Goal: Transaction & Acquisition: Purchase product/service

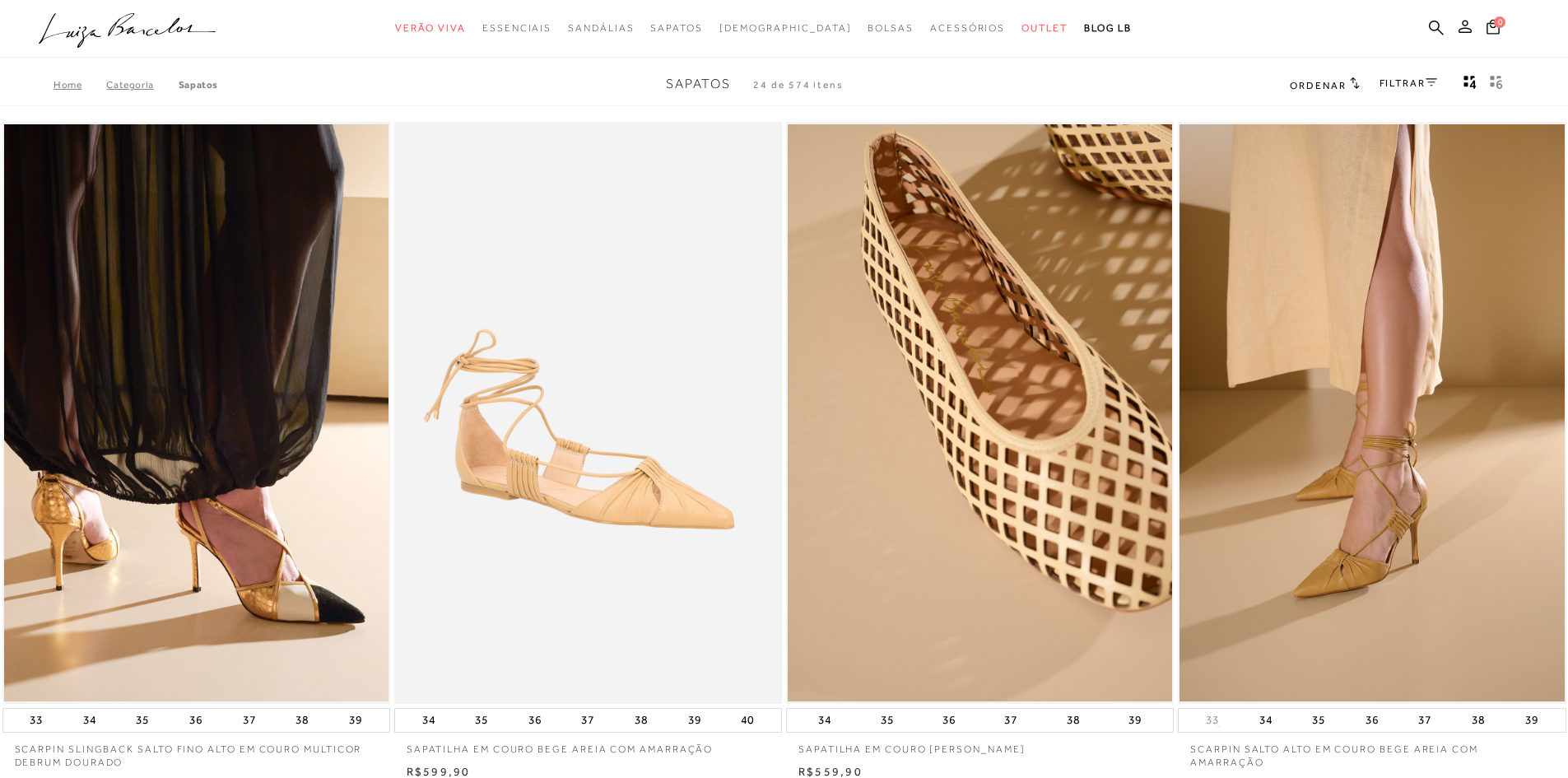
click at [1468, 30] on icon at bounding box center [1465, 26] width 14 height 14
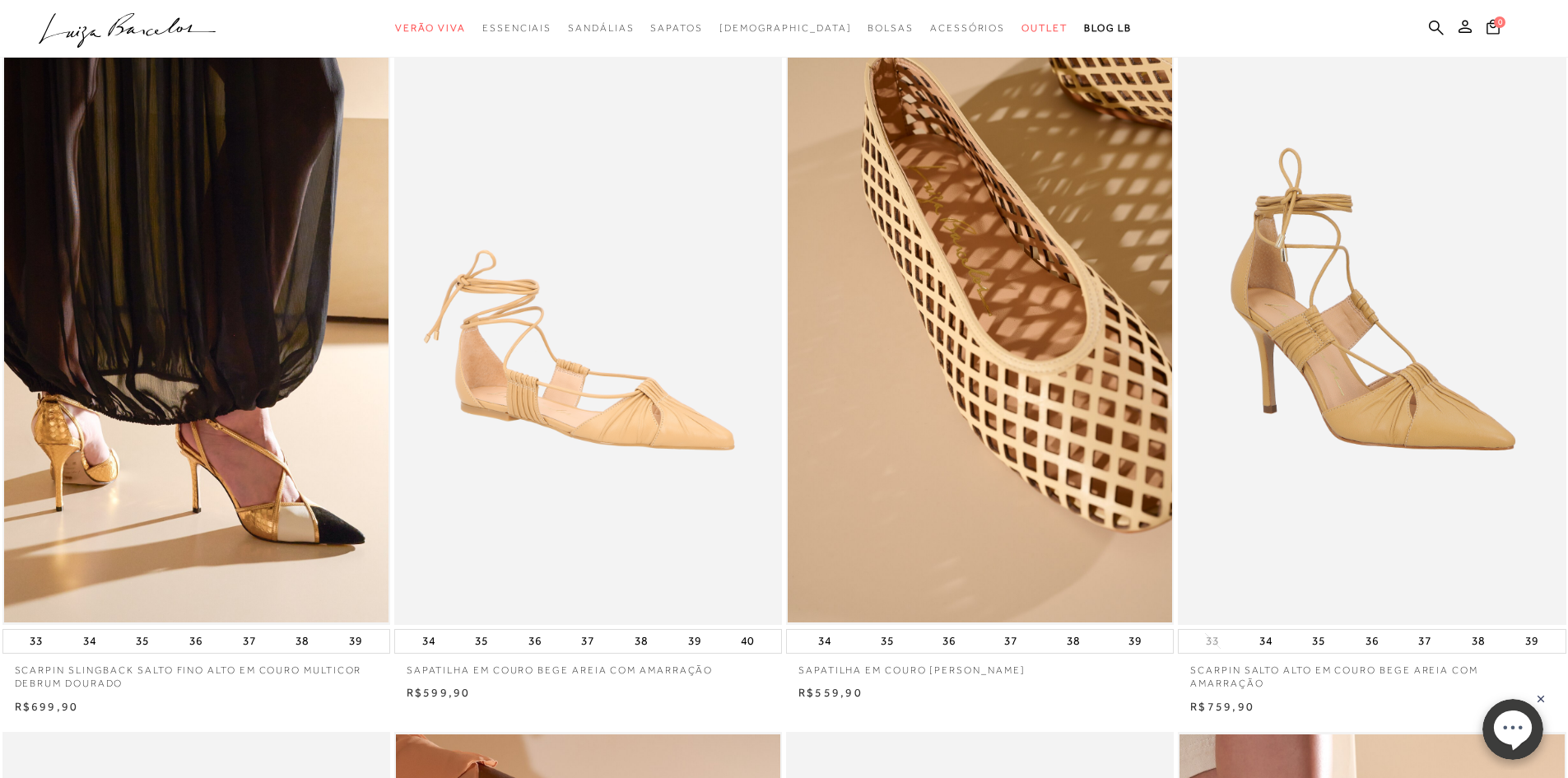
scroll to position [86, 0]
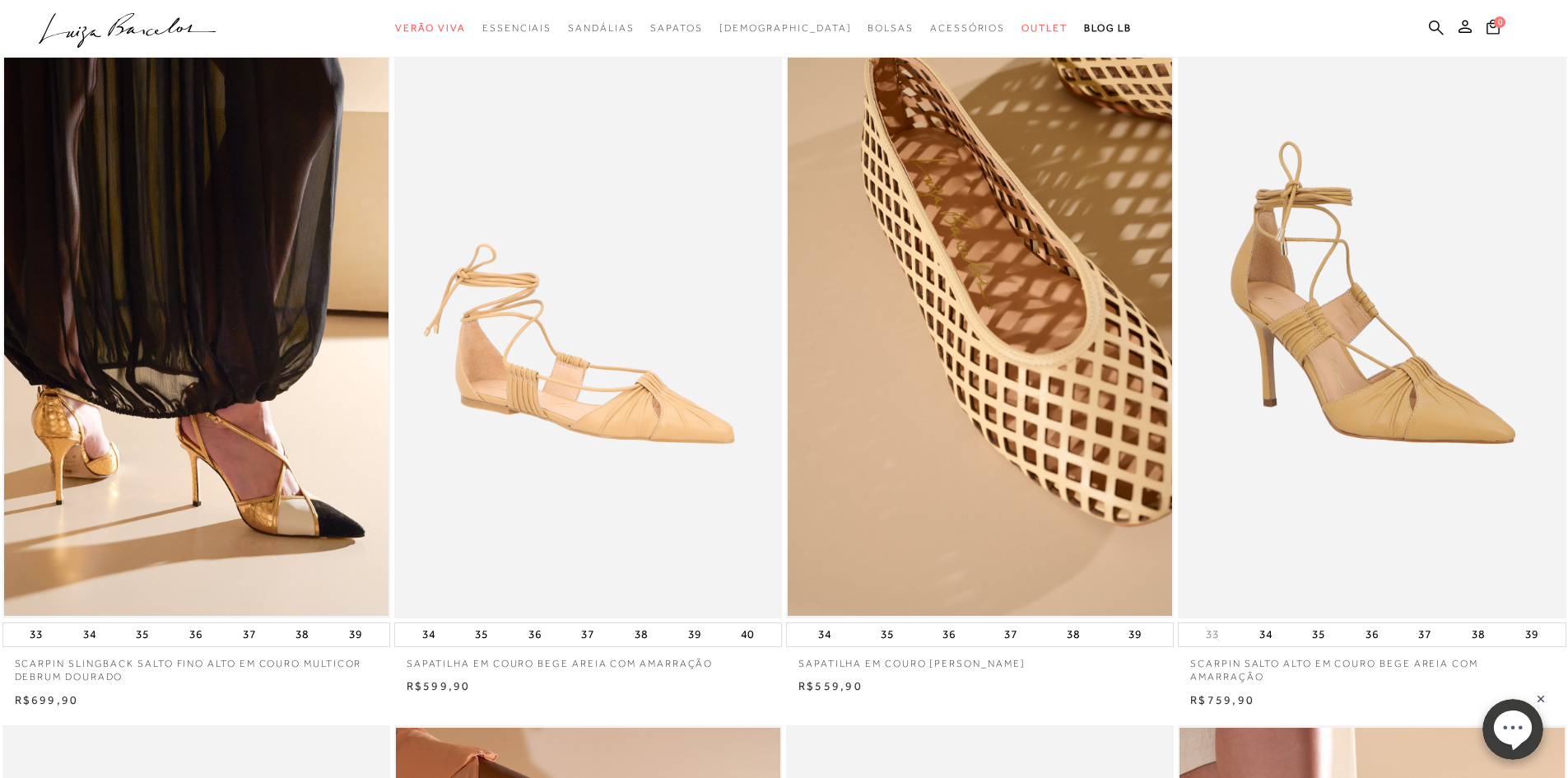
click at [1409, 432] on img at bounding box center [1373, 327] width 386 height 582
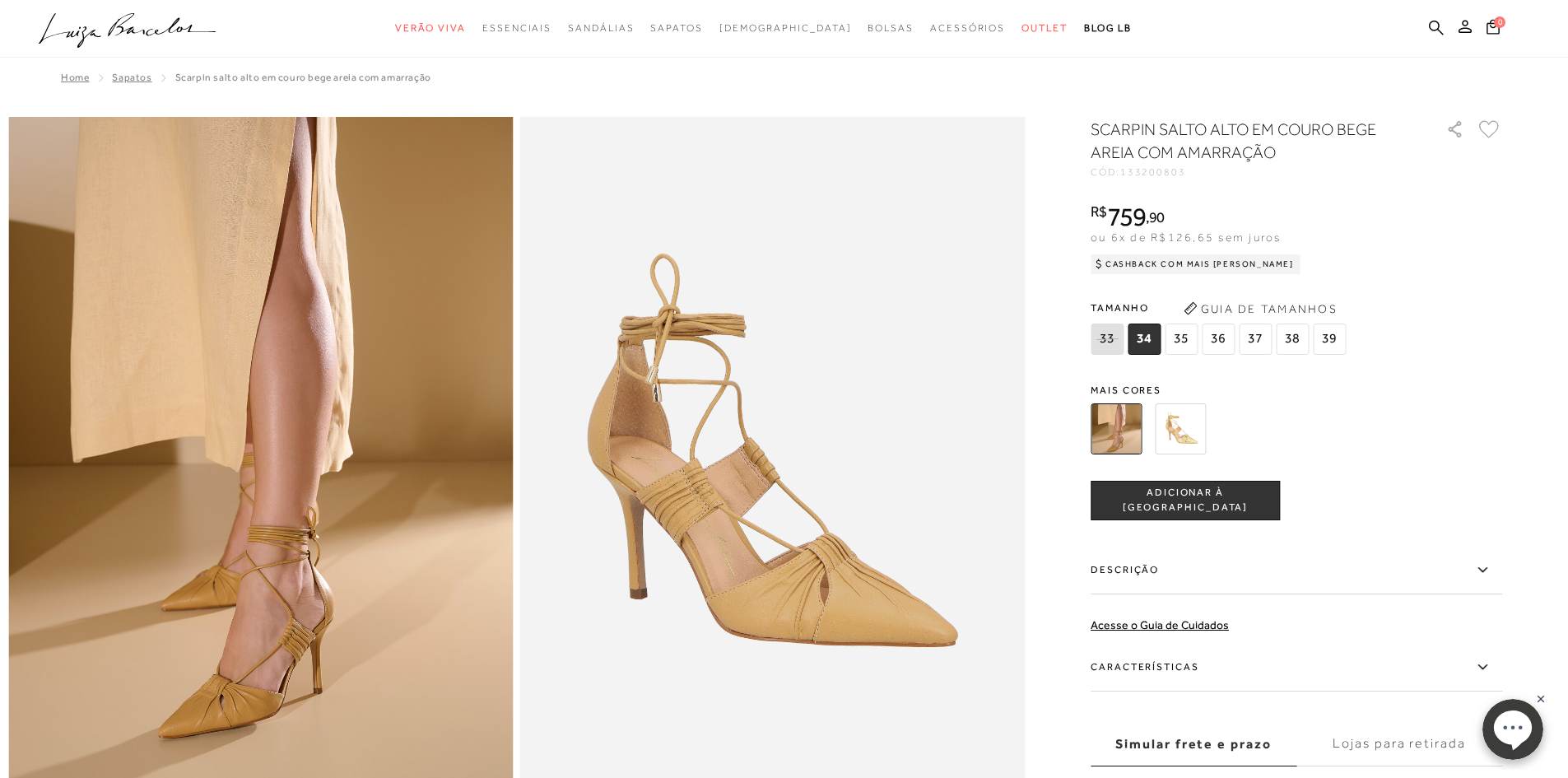
click at [1196, 431] on img at bounding box center [1180, 428] width 51 height 51
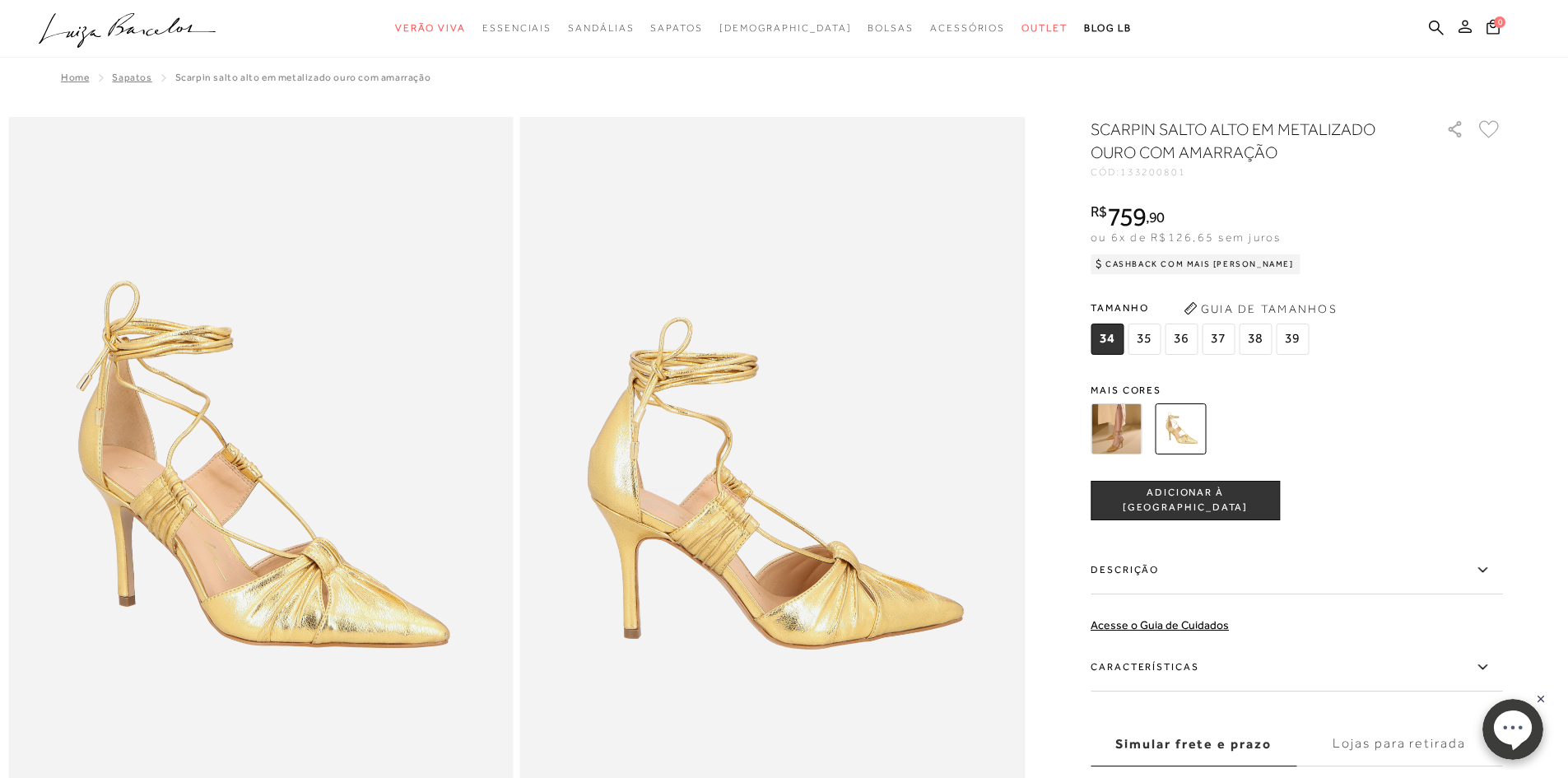
click at [1462, 32] on icon at bounding box center [1465, 26] width 14 height 14
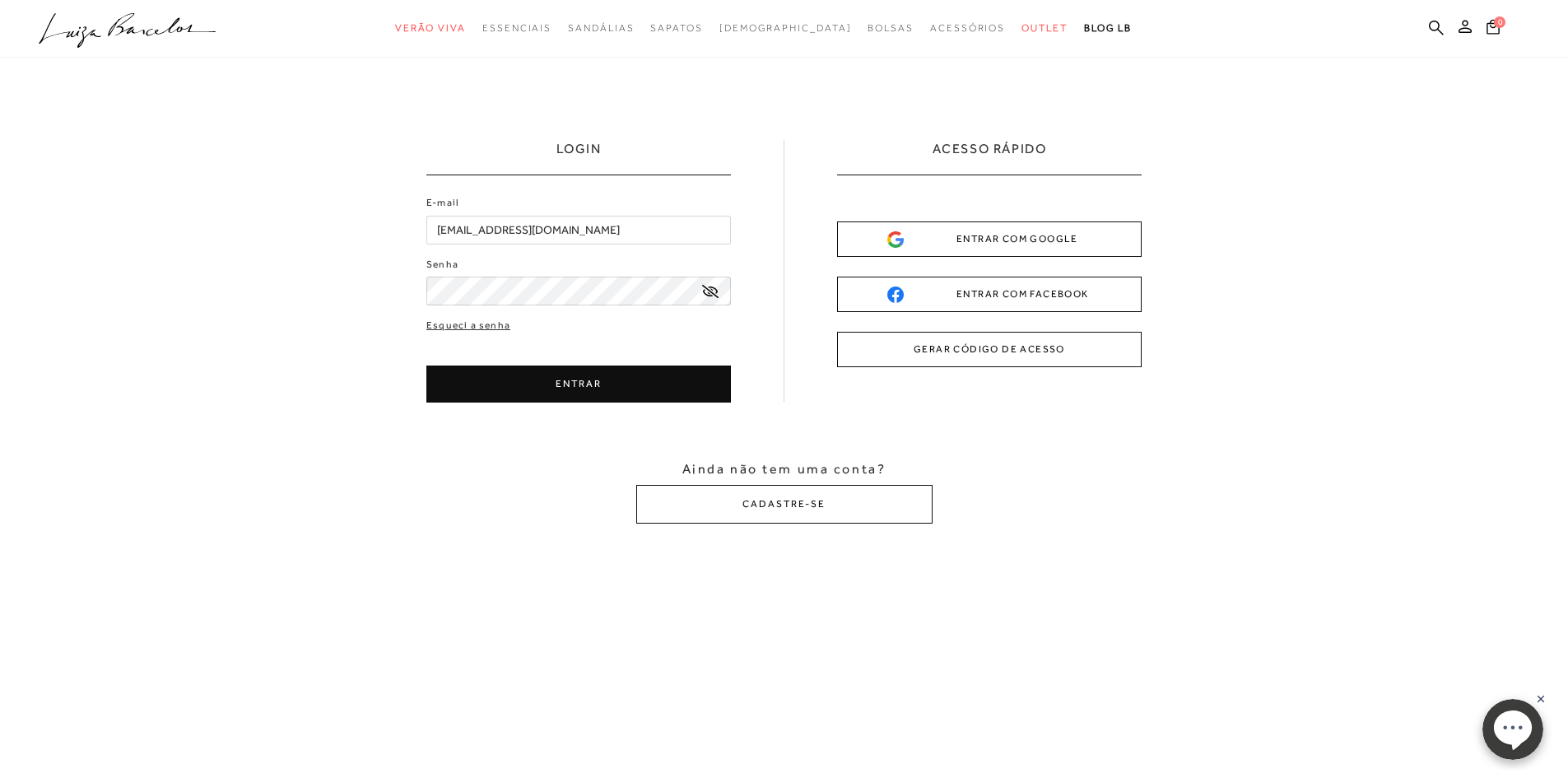
click at [617, 387] on button "ENTRAR" at bounding box center [578, 384] width 304 height 37
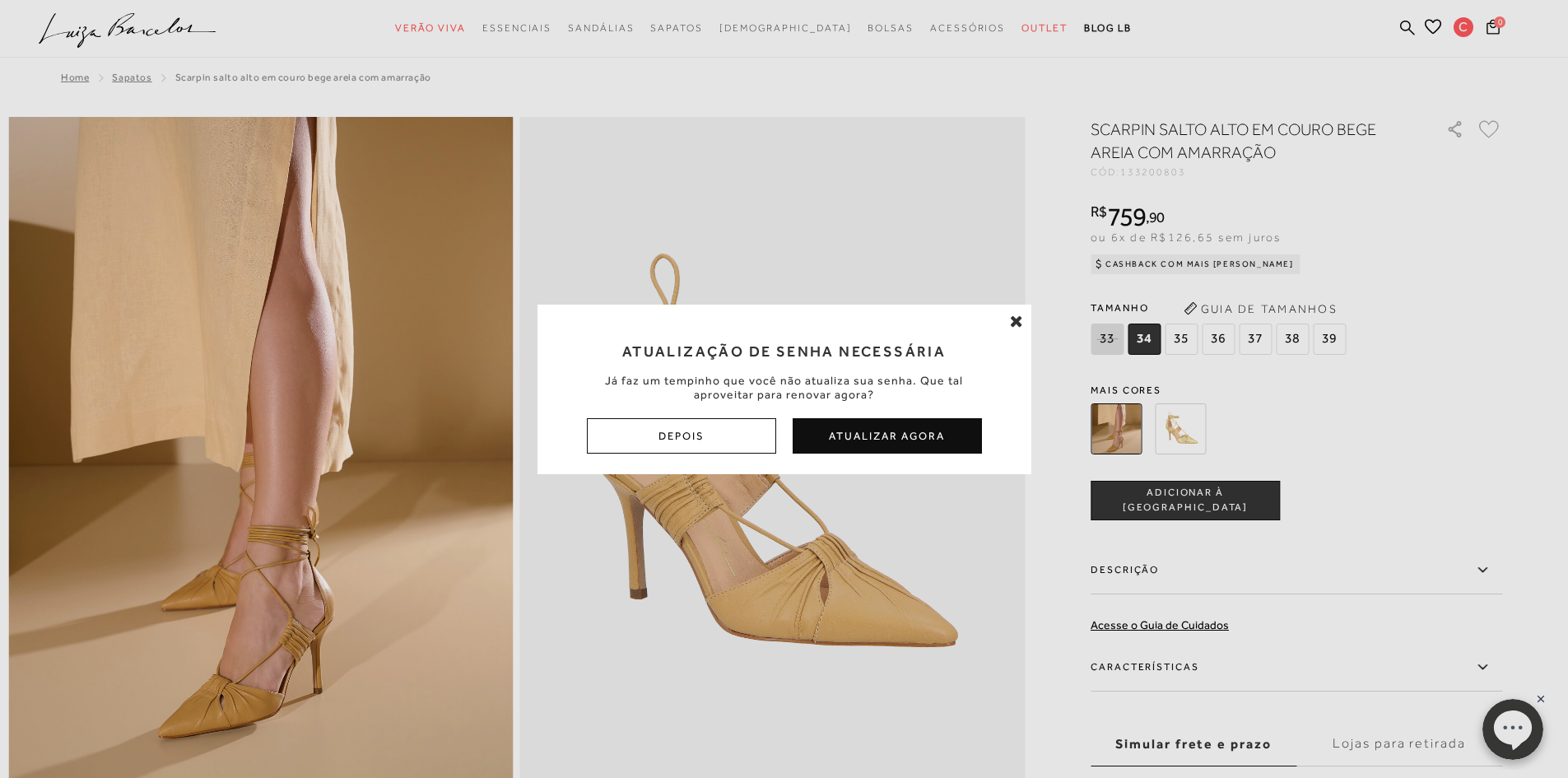
click at [1018, 320] on icon at bounding box center [1016, 321] width 14 height 16
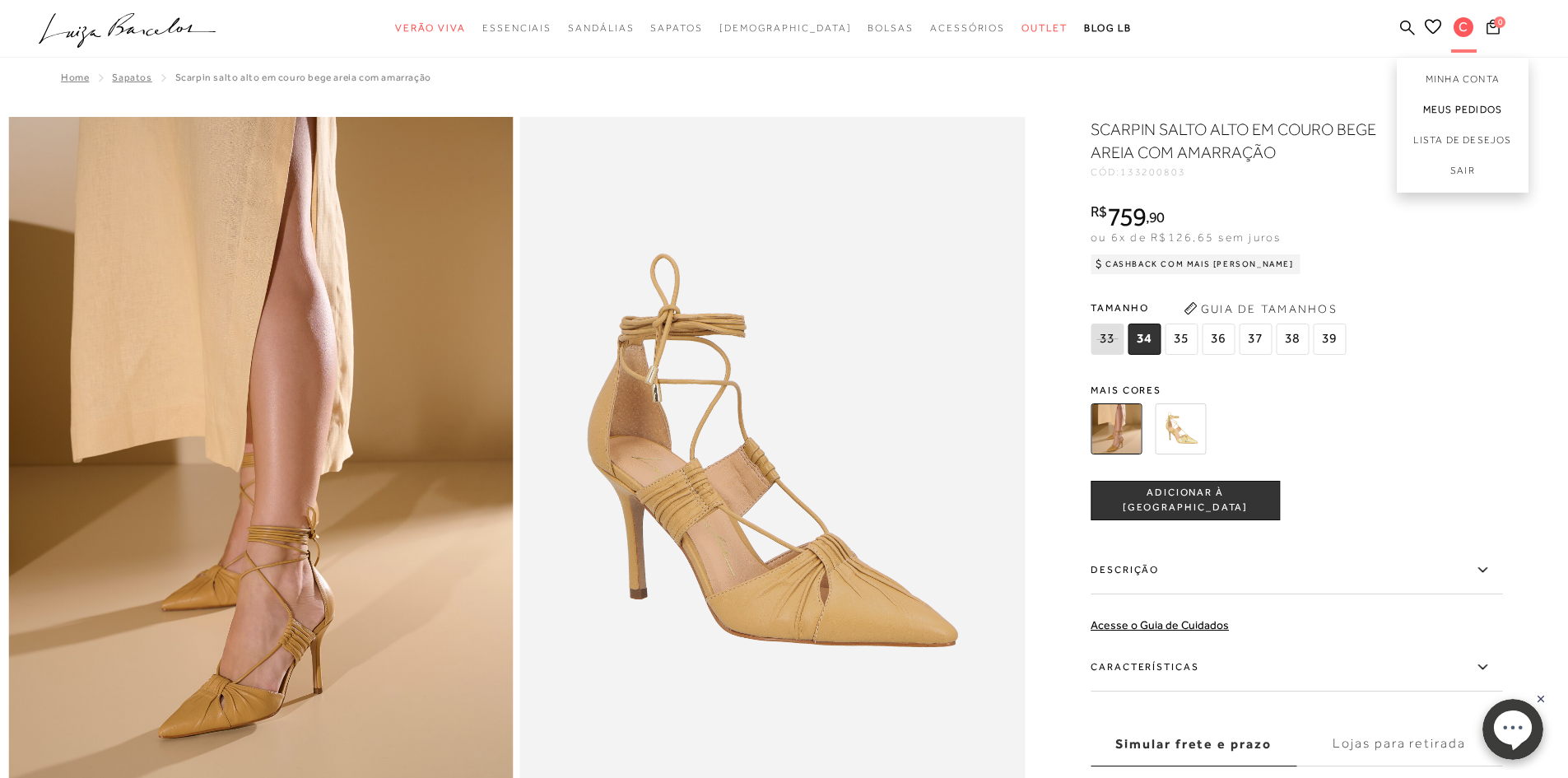
click at [1483, 109] on link "Meus Pedidos" at bounding box center [1463, 110] width 131 height 31
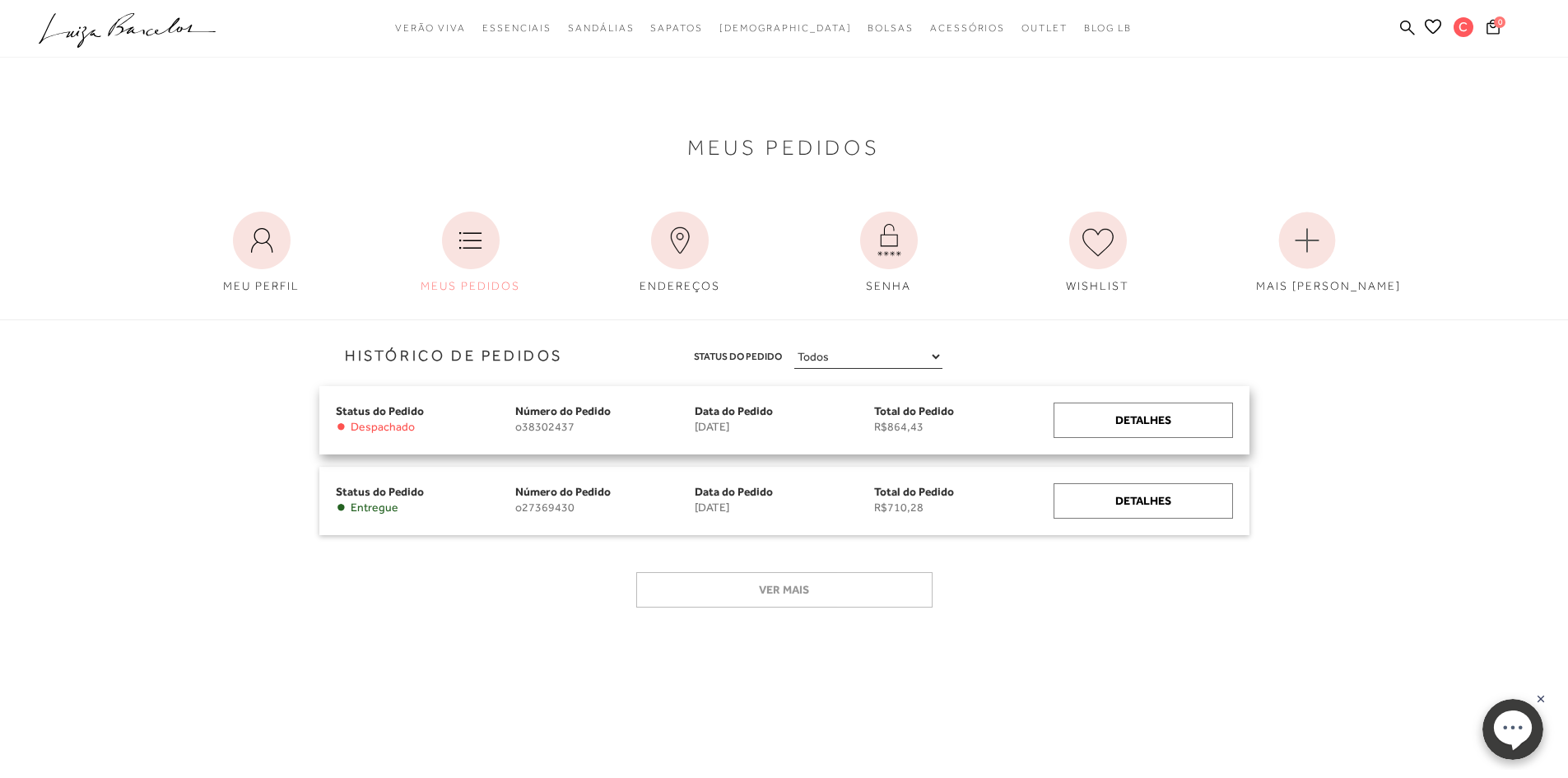
scroll to position [7, 0]
click at [1170, 424] on div "Detalhes" at bounding box center [1143, 418] width 180 height 36
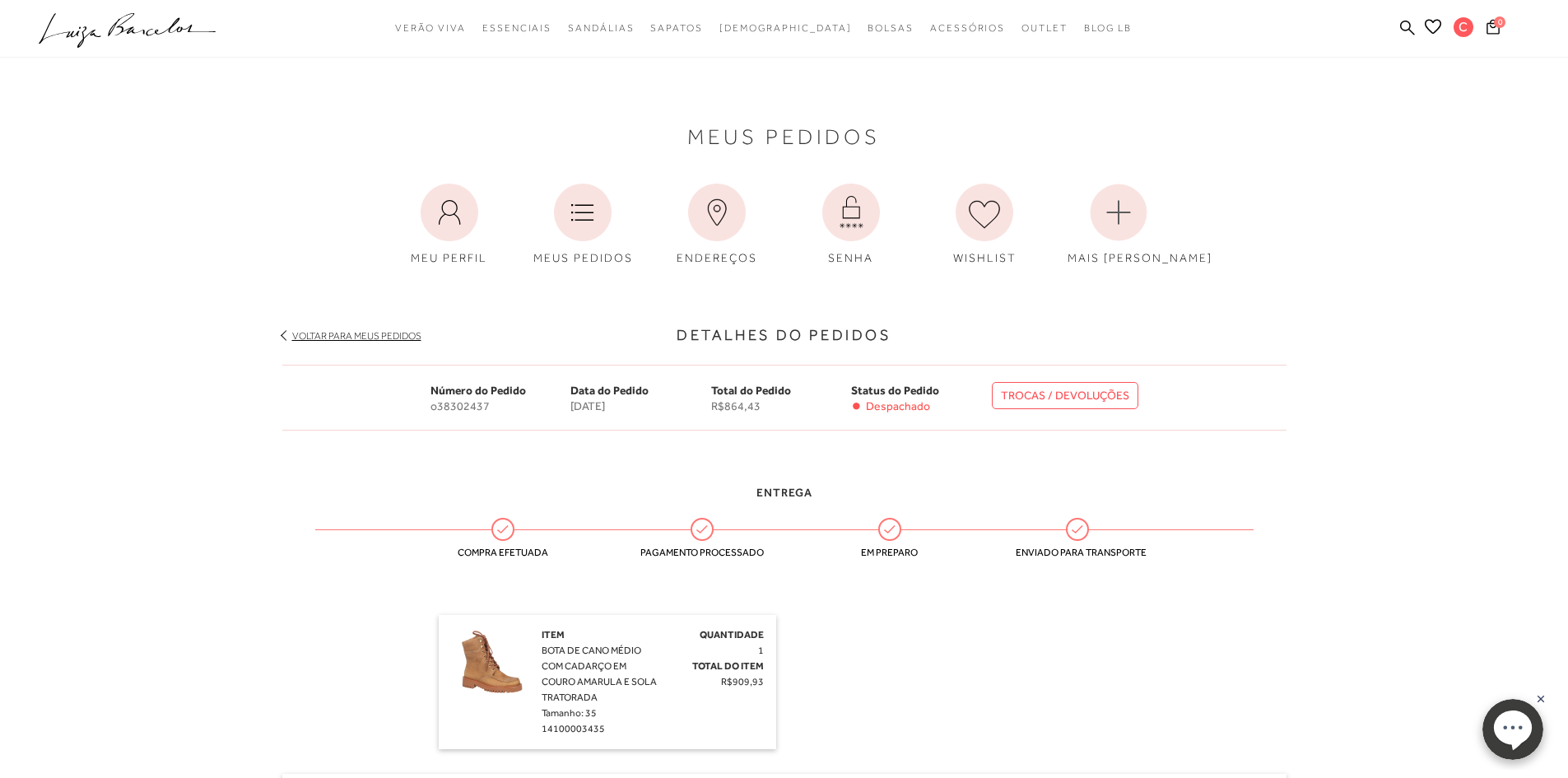
click at [555, 639] on span "Item" at bounding box center [554, 635] width 23 height 12
click at [512, 675] on img at bounding box center [492, 668] width 82 height 82
drag, startPoint x: 541, startPoint y: 648, endPoint x: 574, endPoint y: 681, distance: 46.7
click at [574, 681] on span "BOTA DE CANO MÉDIO COM CADARÇO EM COURO AMARULA E SOLA TRATORADA" at bounding box center [599, 674] width 115 height 58
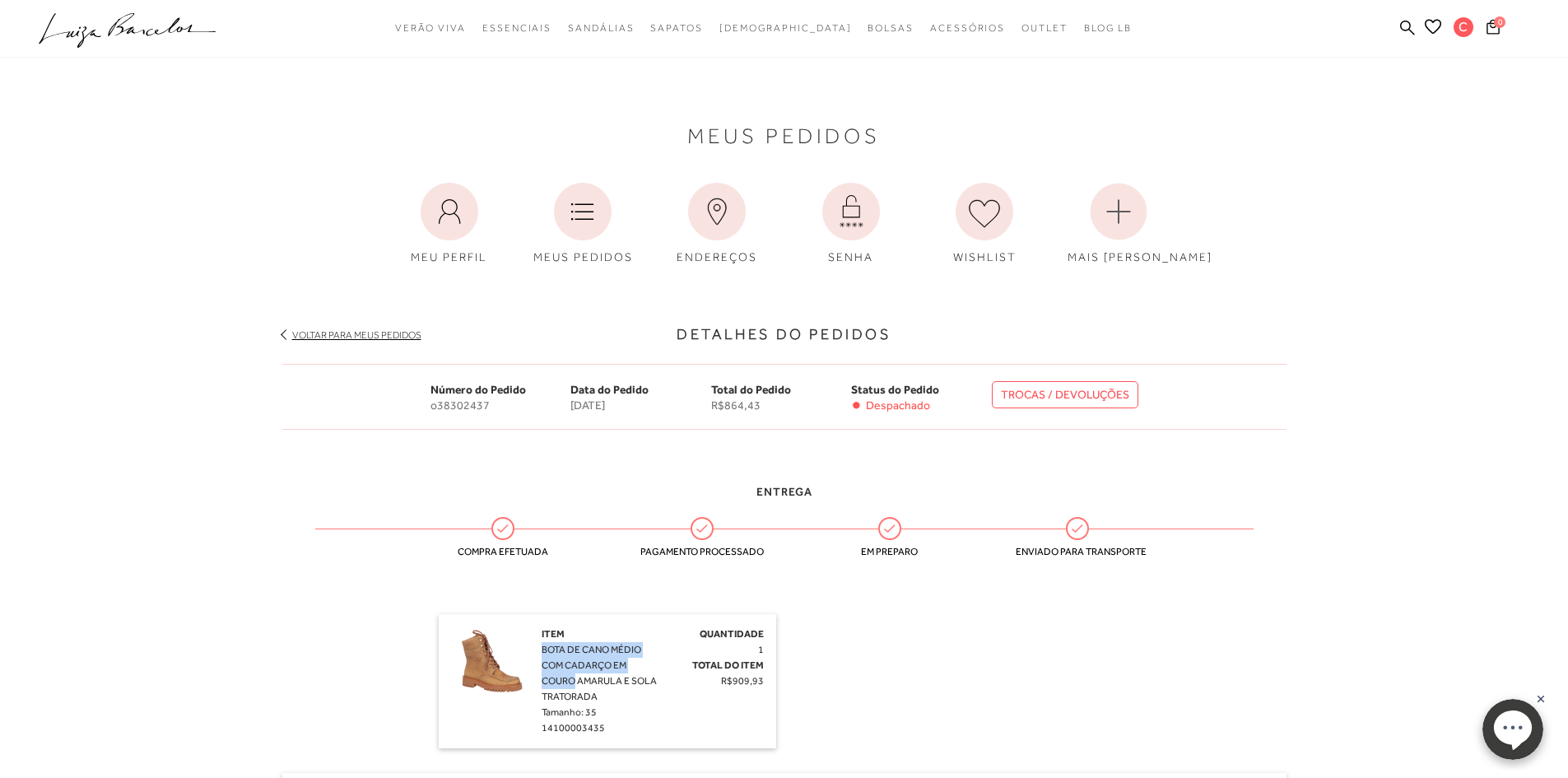
click at [574, 681] on span "BOTA DE CANO MÉDIO COM CADARÇO EM COURO AMARULA E SOLA TRATORADA" at bounding box center [599, 673] width 115 height 58
drag, startPoint x: 577, startPoint y: 679, endPoint x: 513, endPoint y: 636, distance: 77.1
click at [513, 636] on div "Item BOTA DE CANO MÉDIO COM CADARÇO EM COURO AMARULA E SOLA TRATORADA Tamanho: …" at bounding box center [608, 680] width 313 height 109
click at [575, 651] on span "BOTA DE CANO MÉDIO COM CADARÇO EM COURO AMARULA E SOLA TRATORADA" at bounding box center [599, 673] width 115 height 58
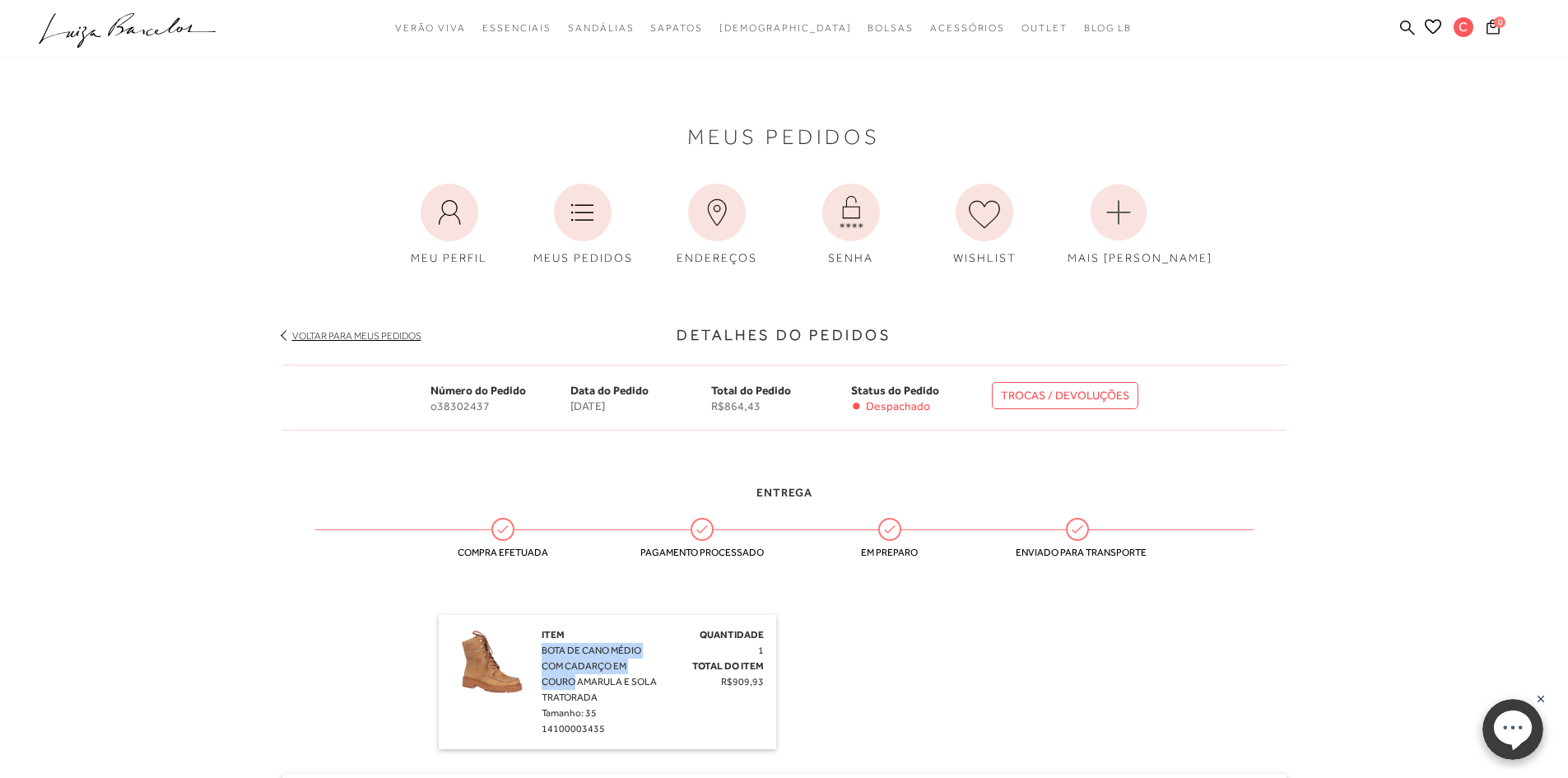
drag, startPoint x: 542, startPoint y: 650, endPoint x: 575, endPoint y: 677, distance: 42.6
click at [575, 677] on span "BOTA DE CANO MÉDIO COM CADARÇO EM COURO AMARULA E SOLA TRATORADA" at bounding box center [599, 674] width 115 height 58
copy span "BOTA DE CANO MÉDIO COM CADARÇO EM COURO"
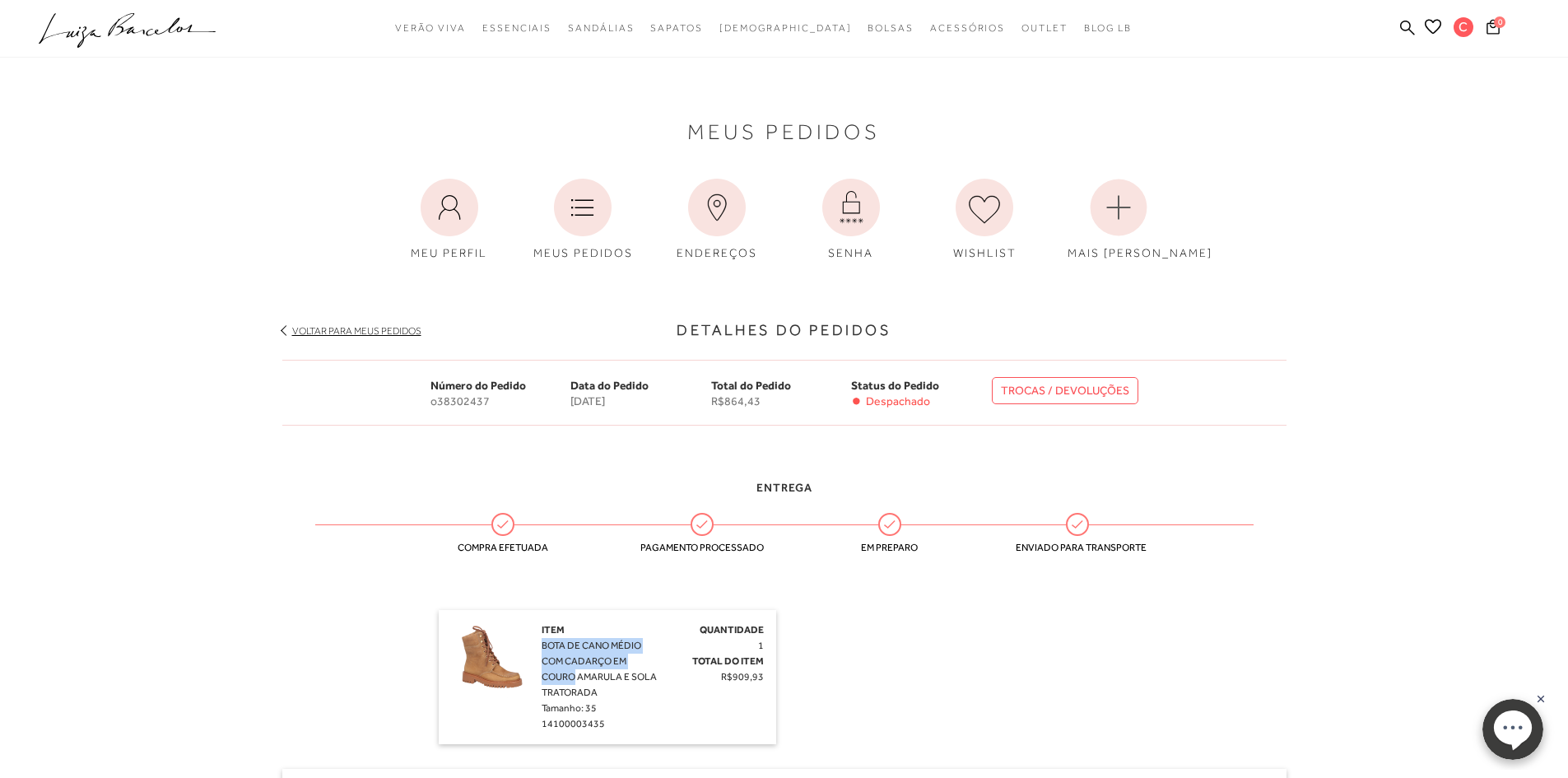
scroll to position [6, 0]
click at [117, 47] on icon ".a{fill-rule:evenodd;}" at bounding box center [128, 31] width 178 height 35
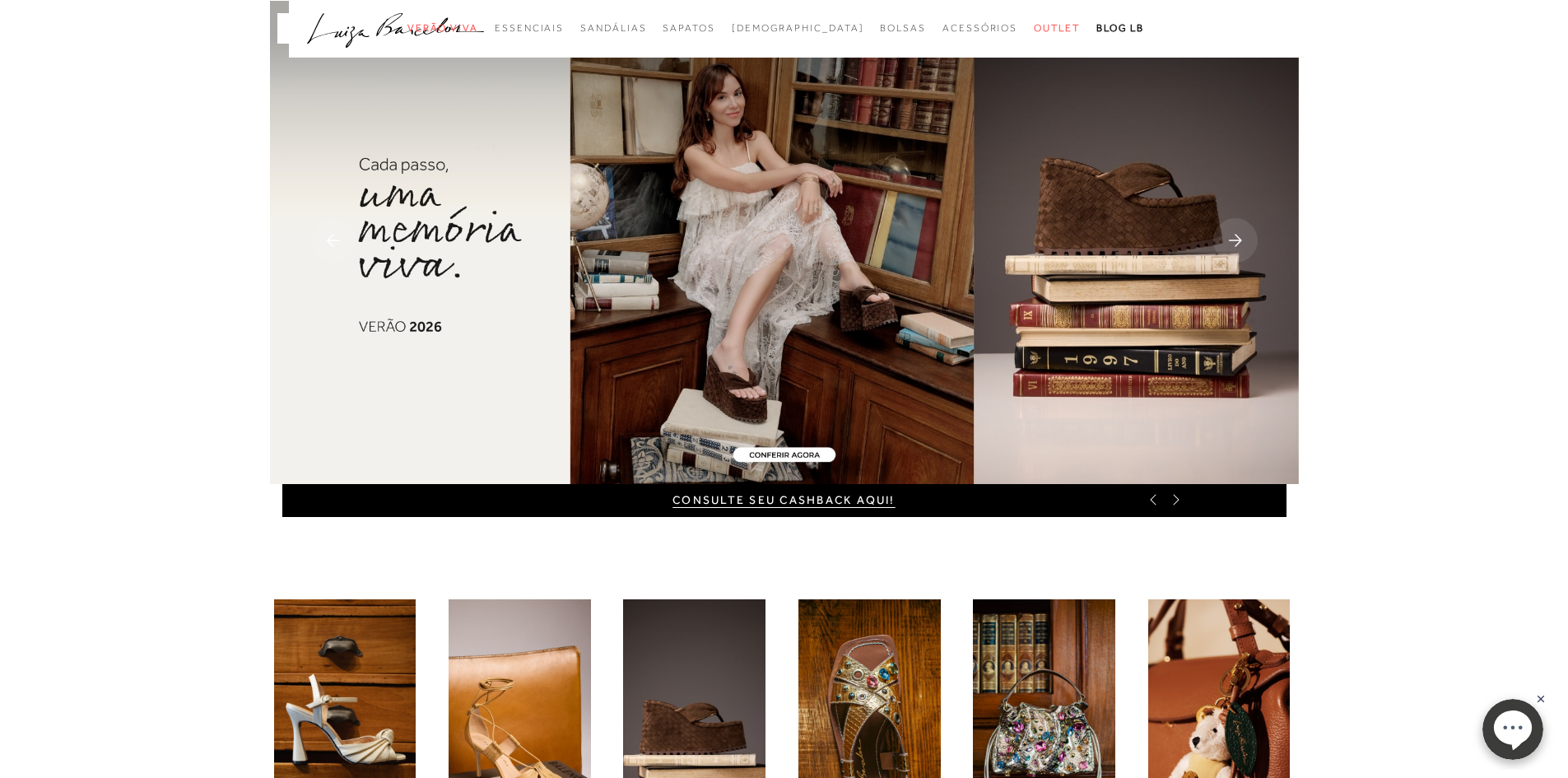
click at [409, 39] on icon ".a{fill-rule:evenodd;}" at bounding box center [396, 31] width 178 height 35
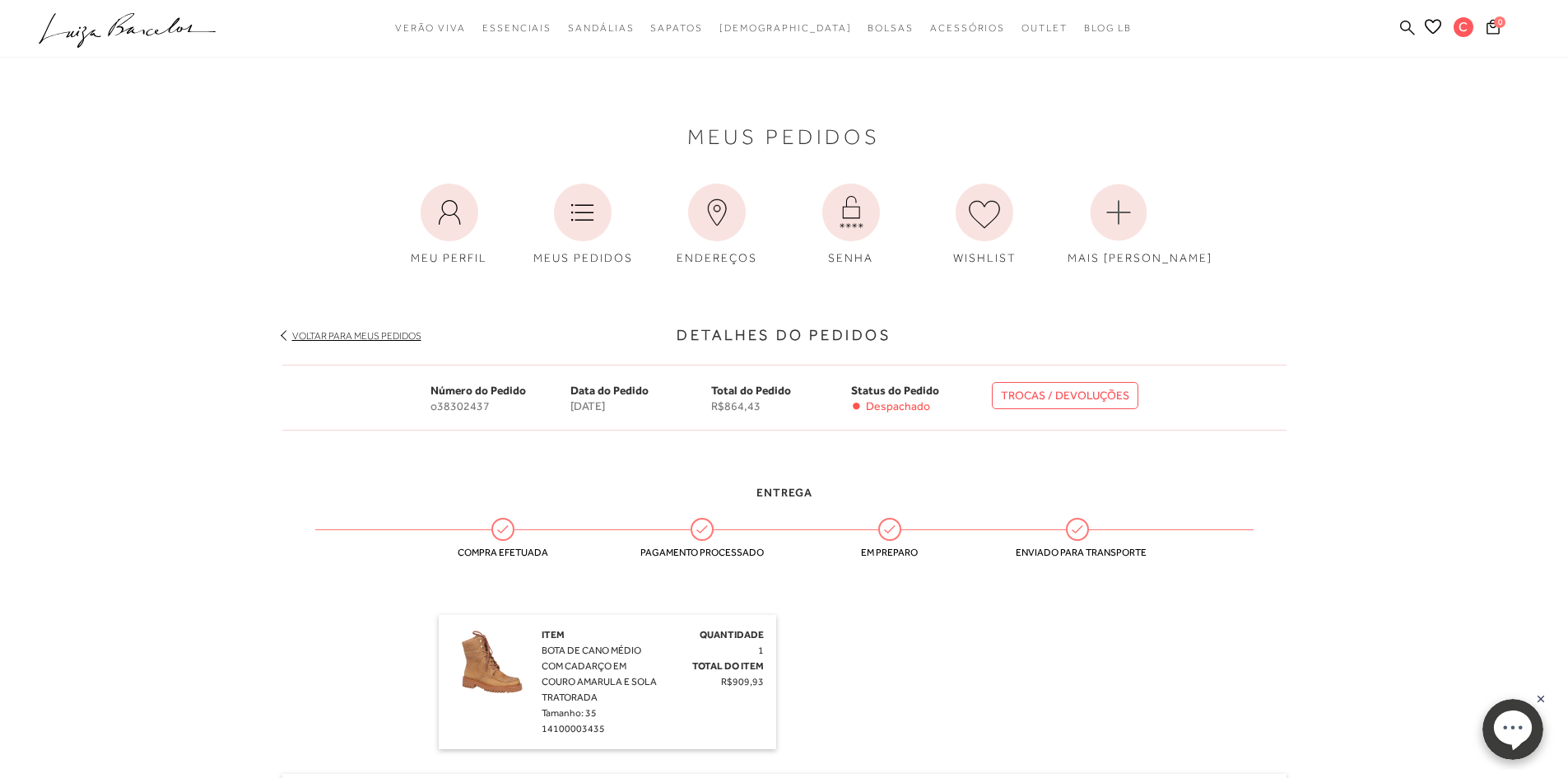
click at [1403, 25] on icon at bounding box center [1407, 27] width 14 height 15
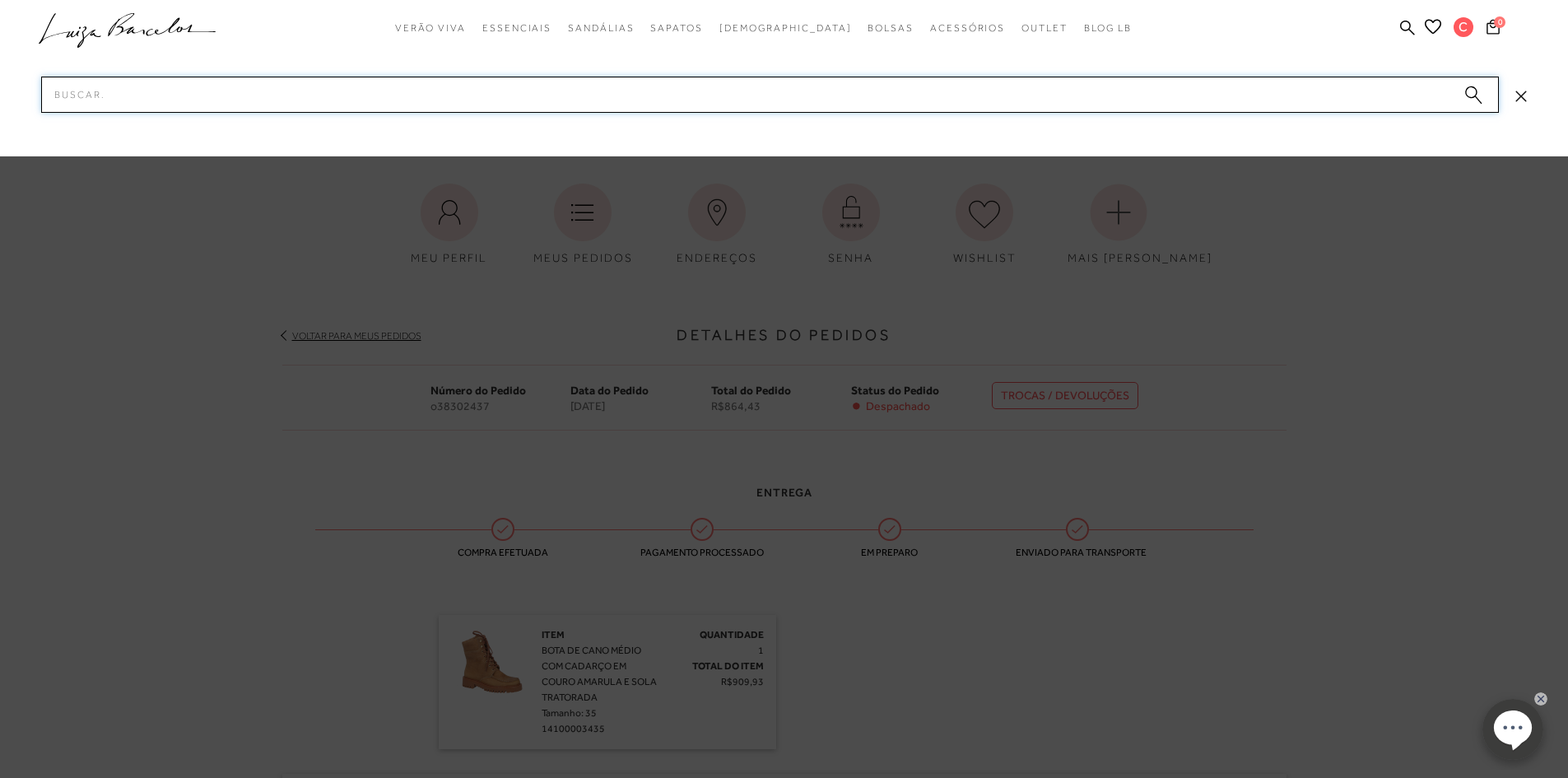
click at [1182, 98] on input "Pesquisar" at bounding box center [770, 94] width 1458 height 36
paste input "BOTA DE CANO MÉDIO COM CADARÇO EM COURO"
type input "BOTA DE CANO MÉDIO COM CADARÇO EM COURO"
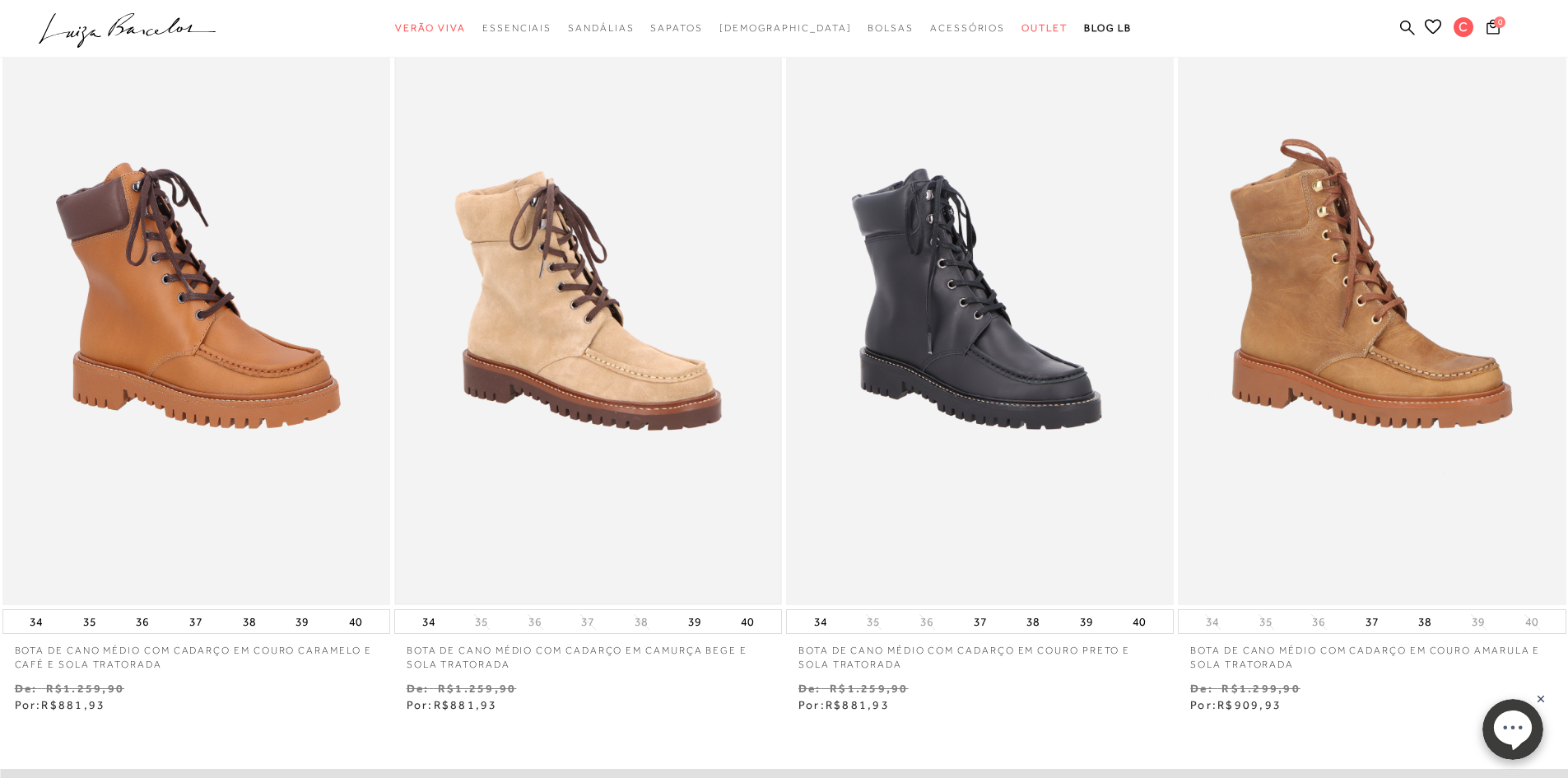
scroll to position [141, 0]
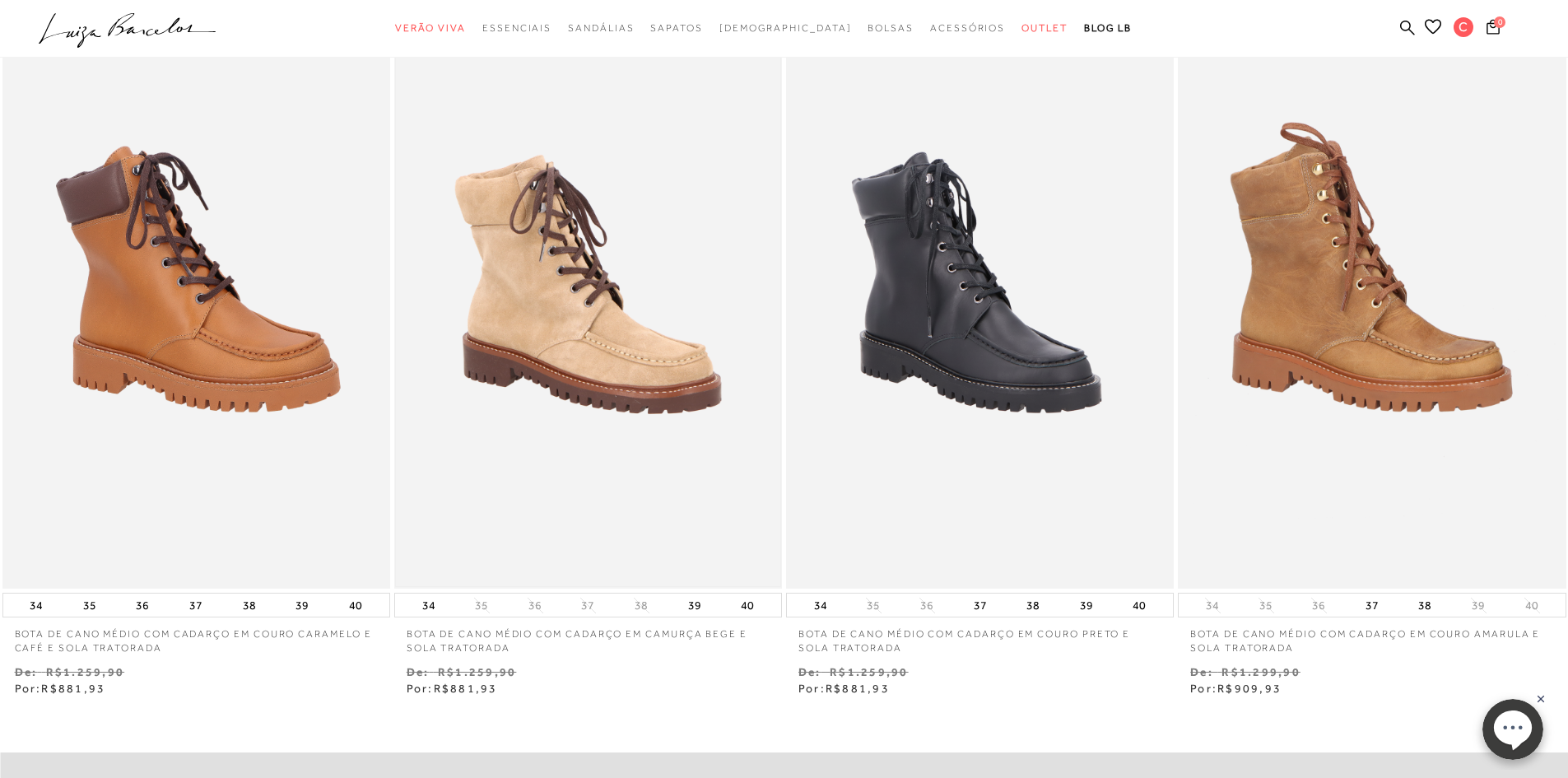
click at [645, 331] on img at bounding box center [588, 298] width 385 height 577
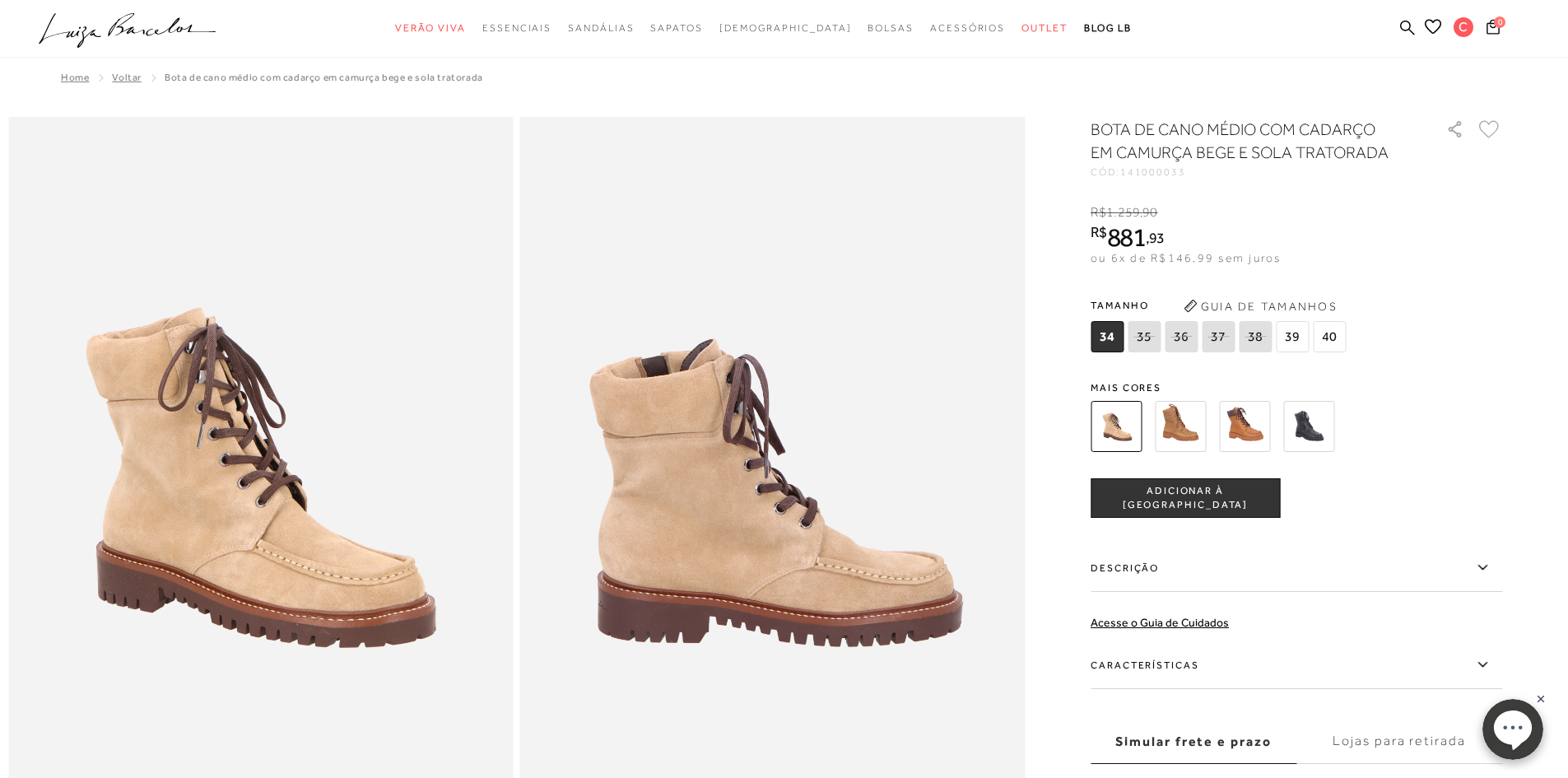
click at [1196, 431] on img at bounding box center [1180, 426] width 51 height 51
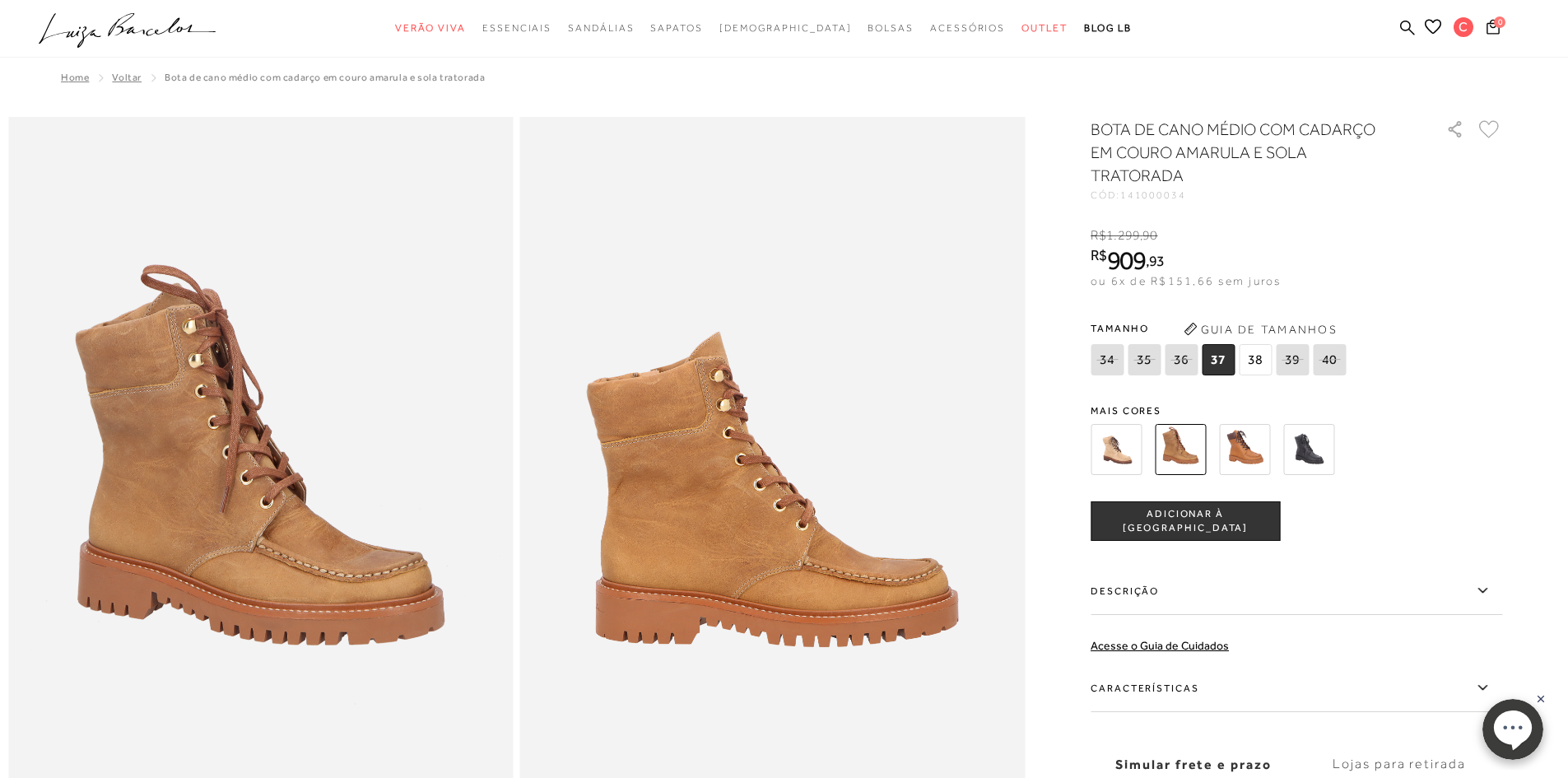
click at [1126, 442] on img at bounding box center [1116, 449] width 51 height 51
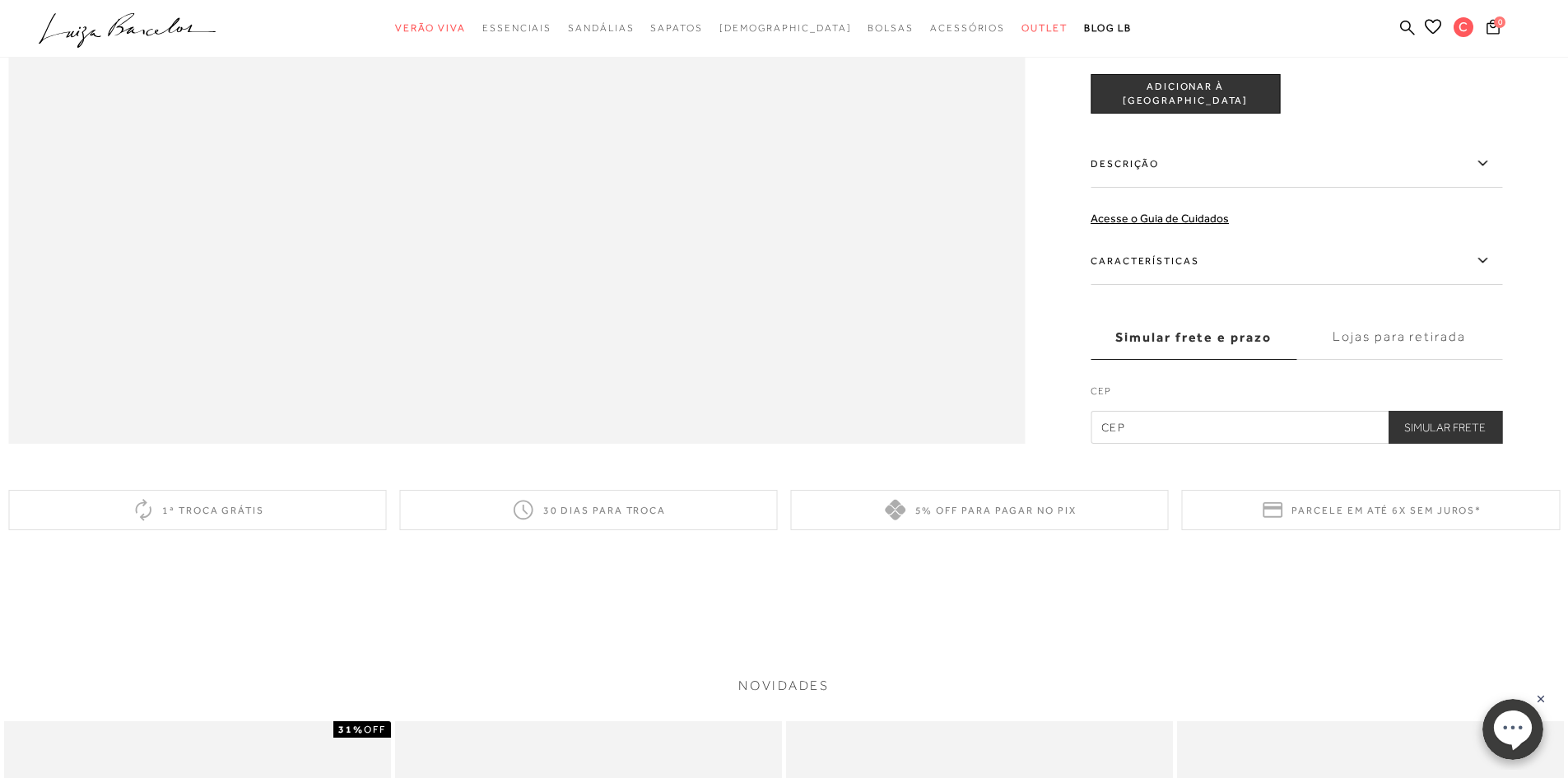
scroll to position [2471, 0]
click at [1199, 443] on input "text" at bounding box center [1297, 426] width 412 height 33
click at [1387, 359] on label "Lojas para retirada" at bounding box center [1399, 336] width 206 height 44
click at [0, 0] on input "Lojas para retirada" at bounding box center [0, 0] width 0 height 0
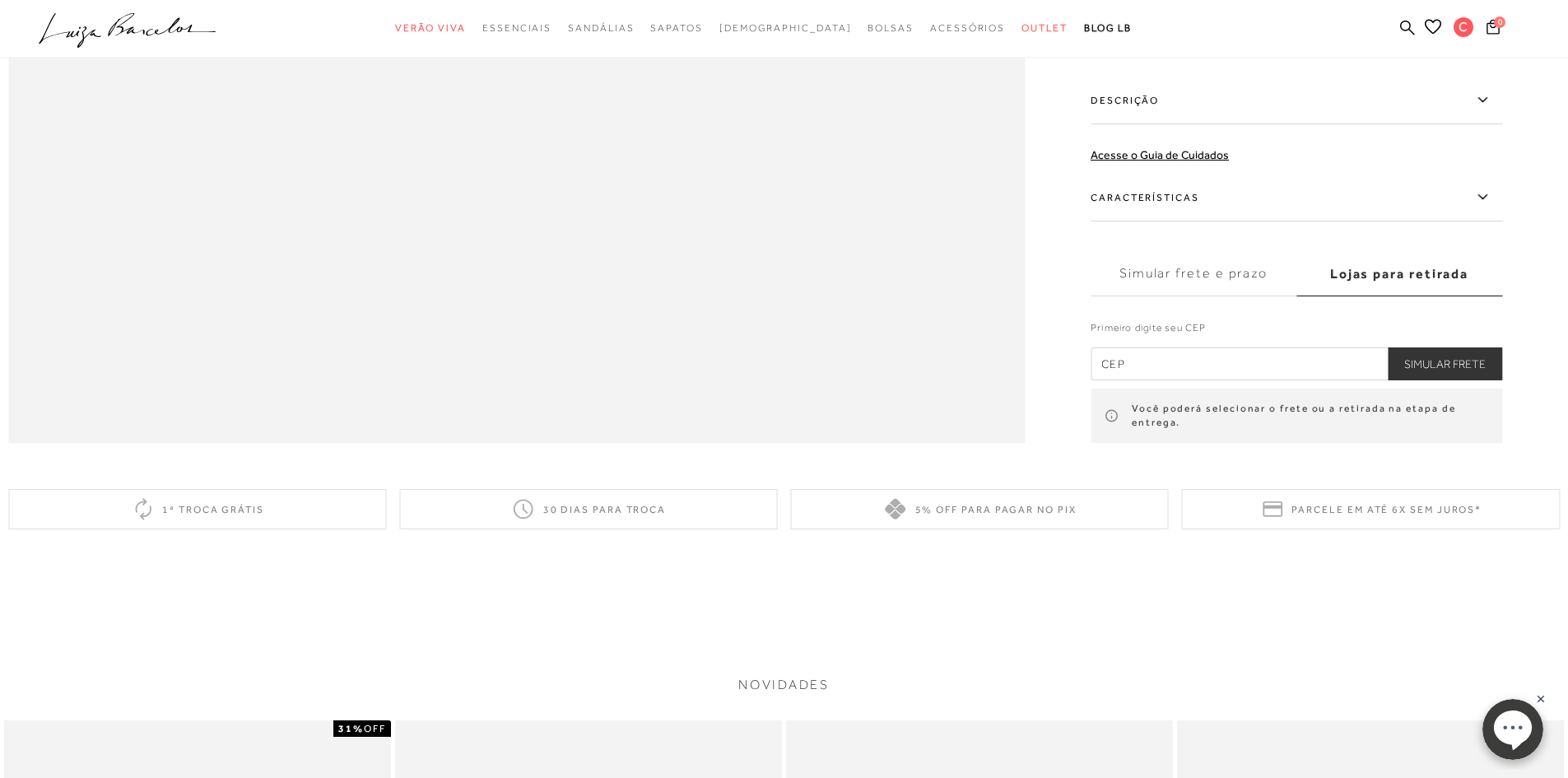
click at [1163, 381] on input "text" at bounding box center [1297, 364] width 412 height 33
type input "04523-014"
click at [1452, 381] on button "Simular Frete" at bounding box center [1444, 364] width 114 height 33
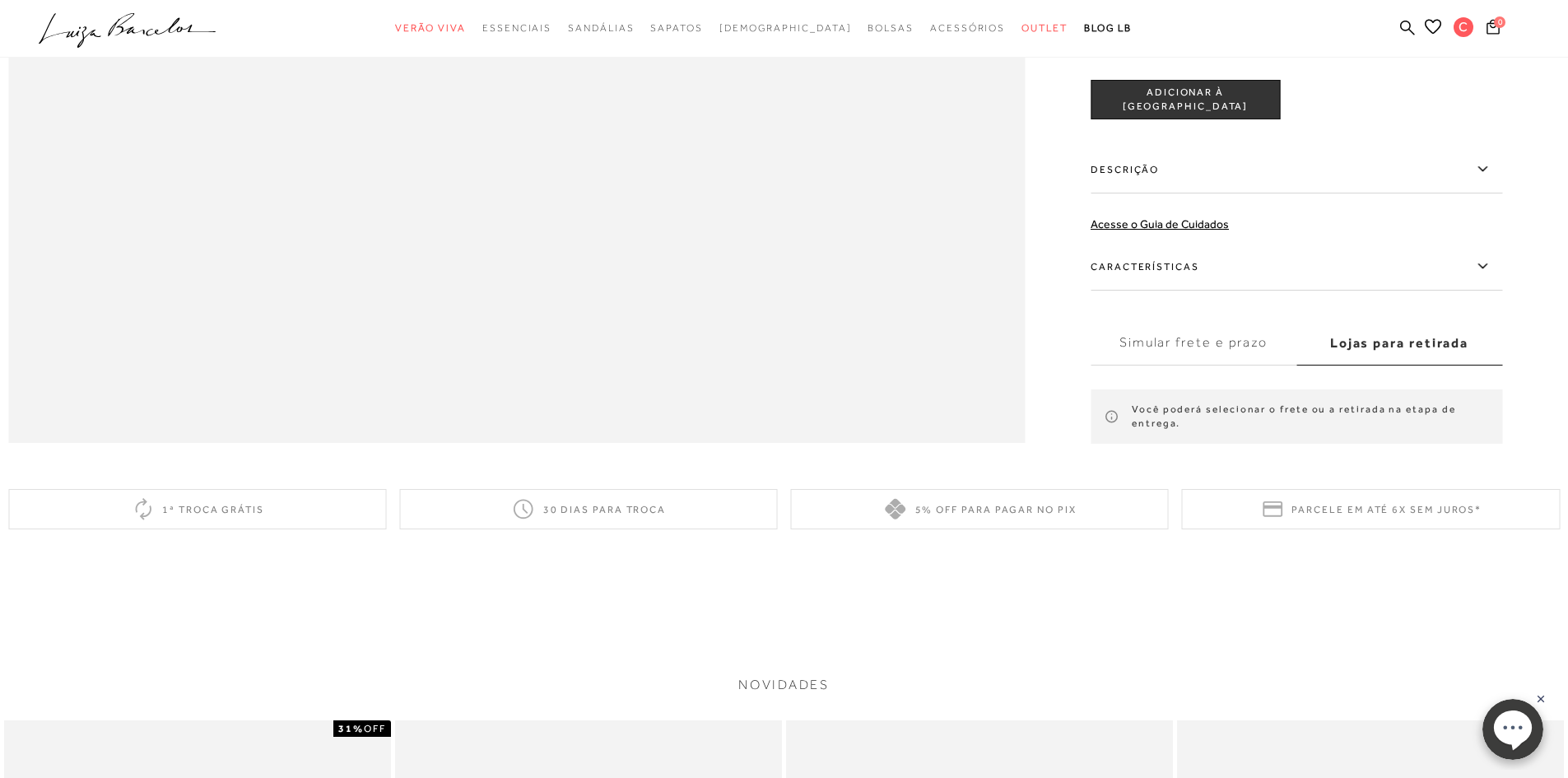
click at [1205, 365] on label "Simular frete e prazo" at bounding box center [1193, 343] width 206 height 44
click at [0, 0] on input "Simular frete e prazo" at bounding box center [0, 0] width 0 height 0
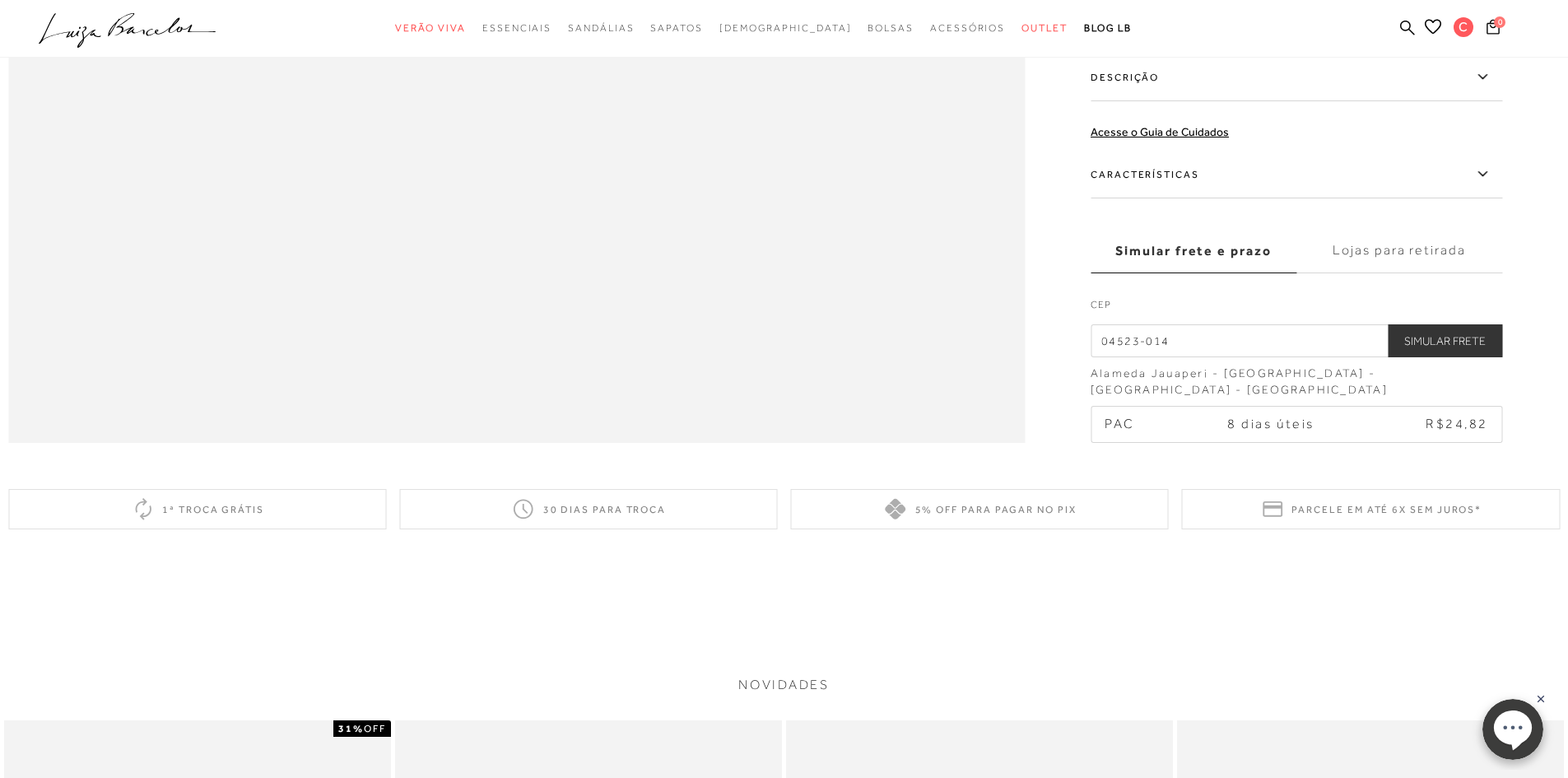
click at [1447, 359] on button "Simular Frete" at bounding box center [1444, 341] width 114 height 33
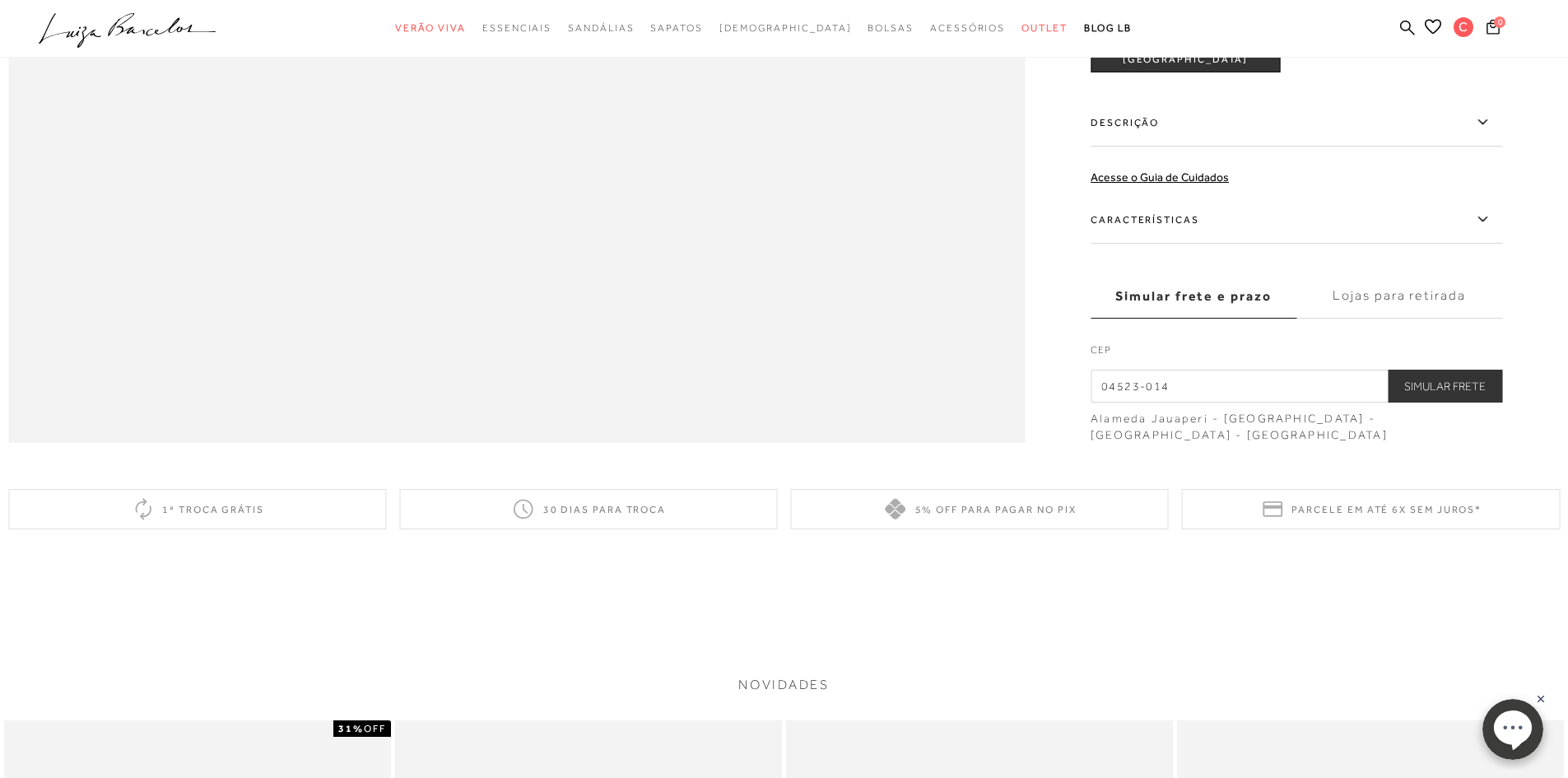
click at [1391, 319] on label "Lojas para retirada" at bounding box center [1399, 297] width 206 height 44
click at [0, 0] on input "Lojas para retirada" at bounding box center [0, 0] width 0 height 0
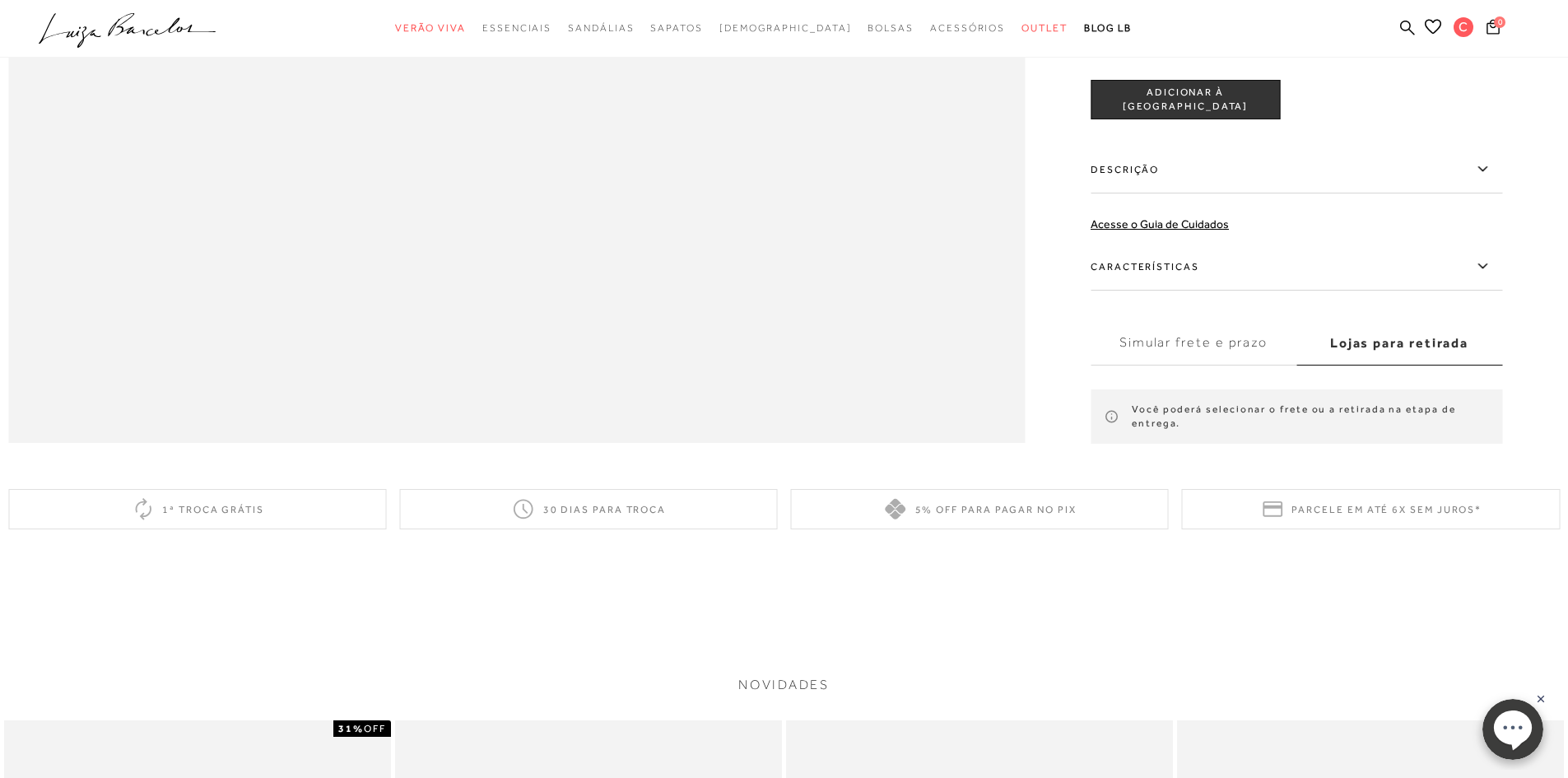
click at [1193, 53] on img at bounding box center [1180, 28] width 51 height 51
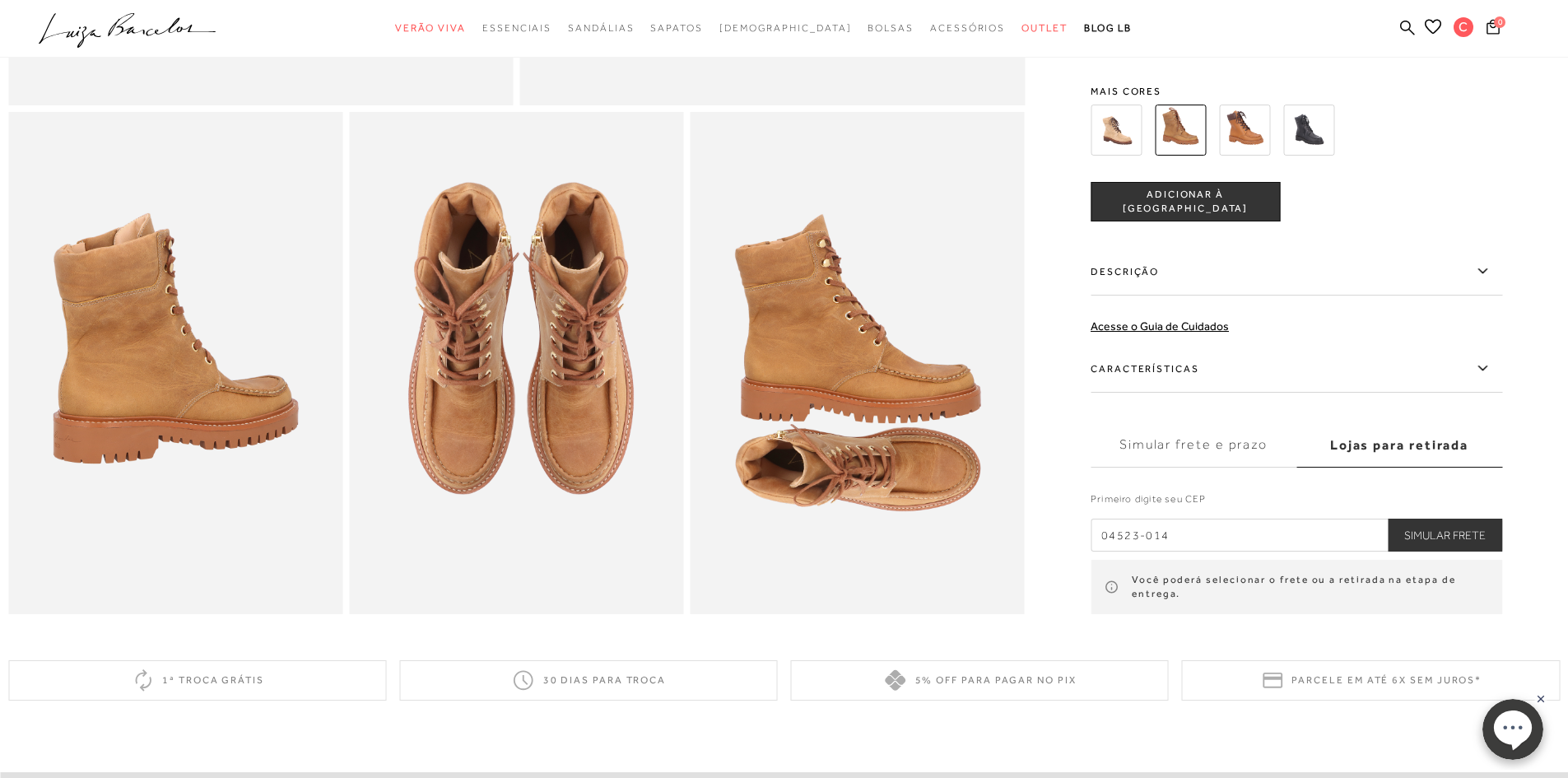
scroll to position [818, 0]
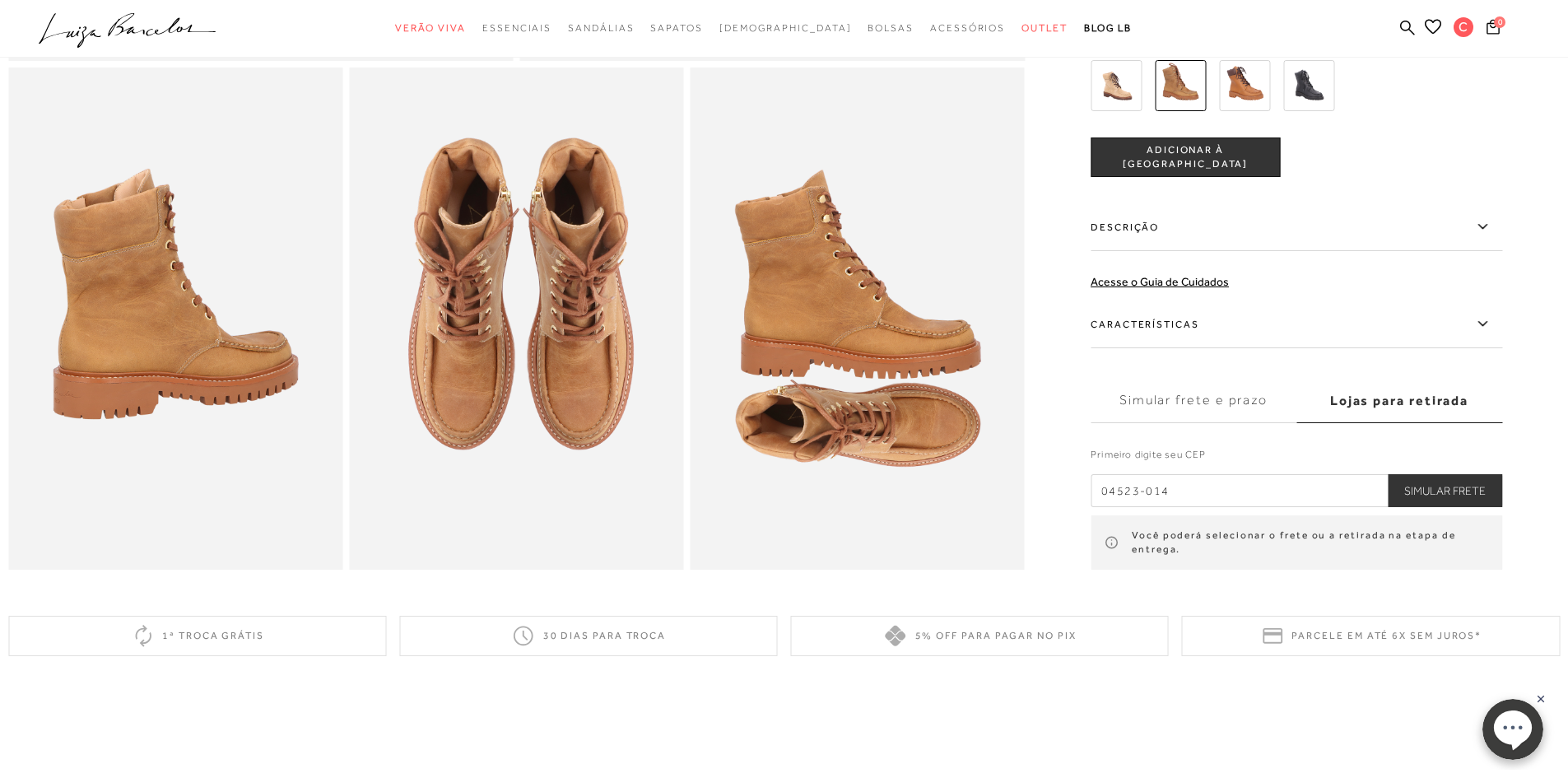
click at [1453, 501] on button "Simular Frete" at bounding box center [1444, 491] width 114 height 33
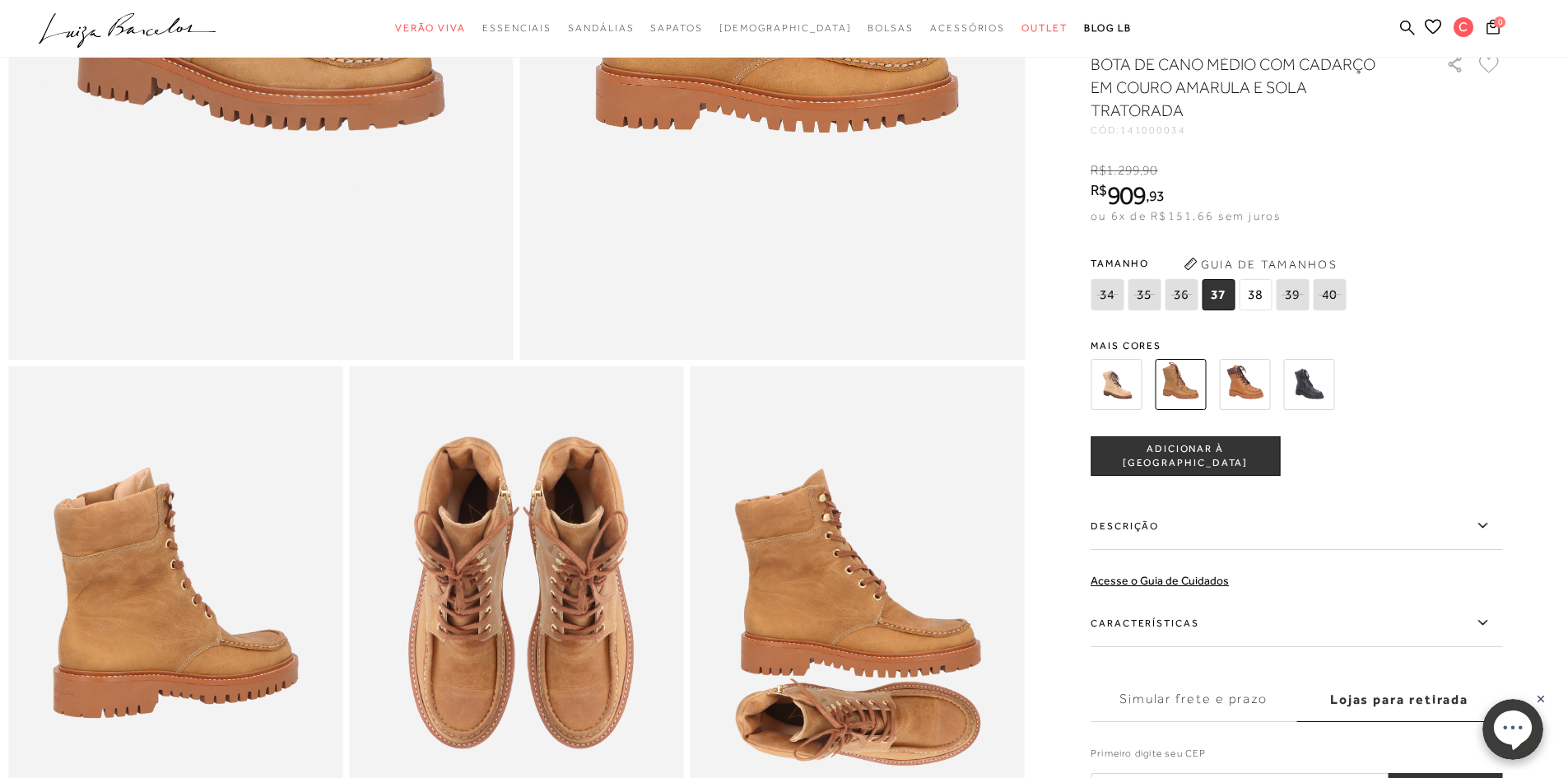
scroll to position [0, 0]
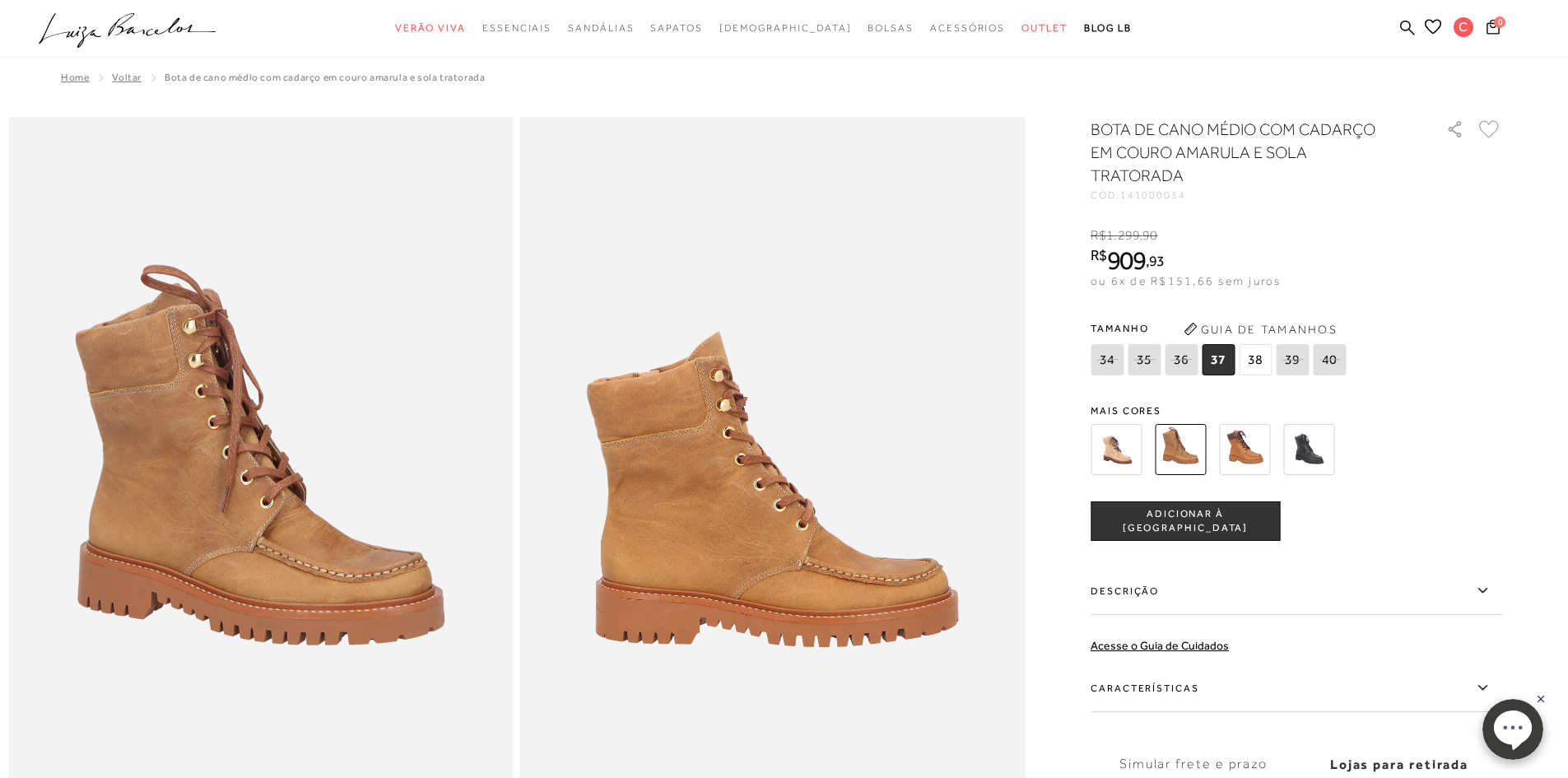
click at [1325, 455] on img at bounding box center [1308, 449] width 51 height 51
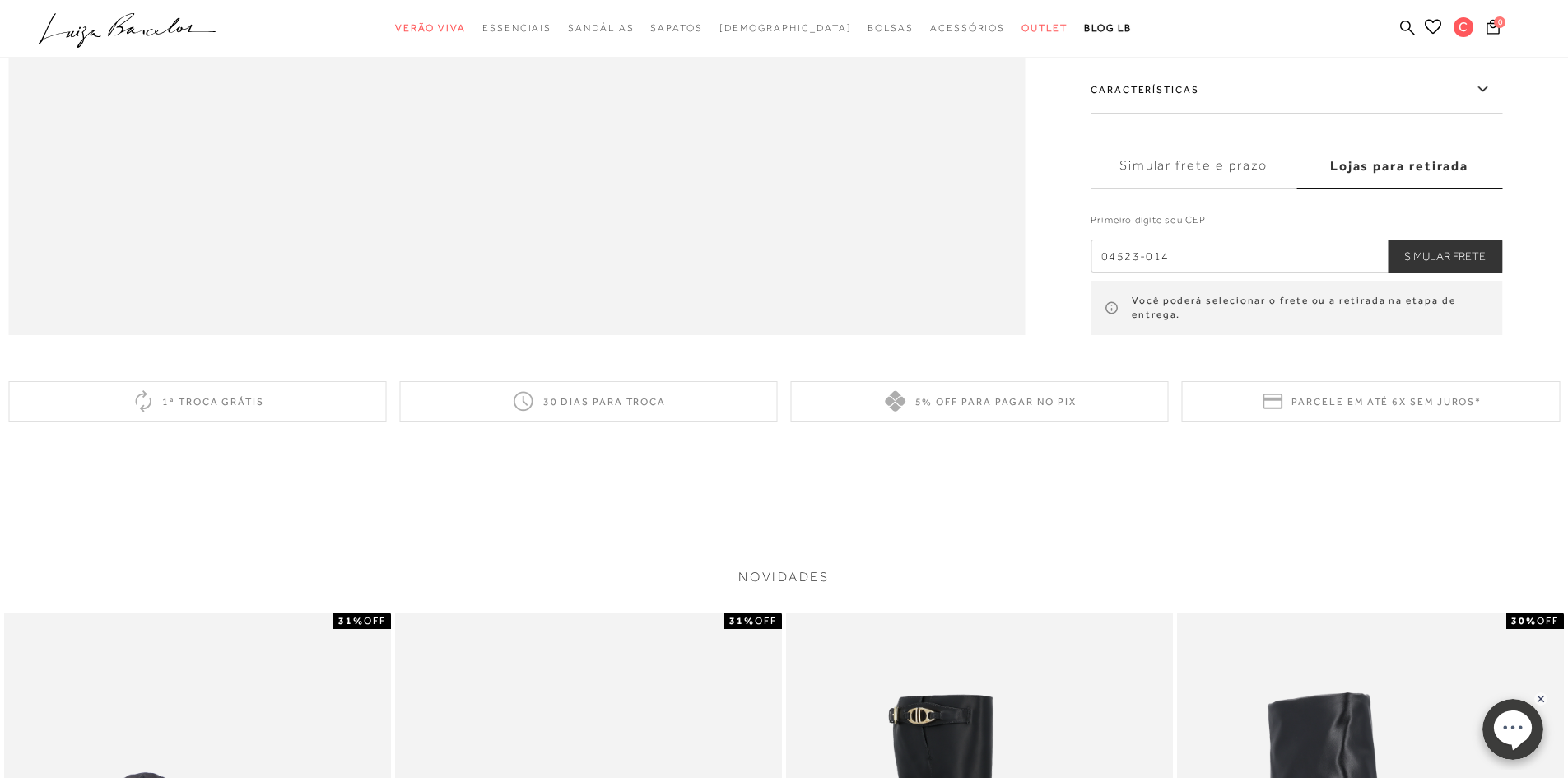
scroll to position [2580, 0]
click at [1457, 273] on button "Simular Frete" at bounding box center [1444, 256] width 114 height 33
click at [1455, 273] on button "Simular Frete" at bounding box center [1444, 256] width 114 height 33
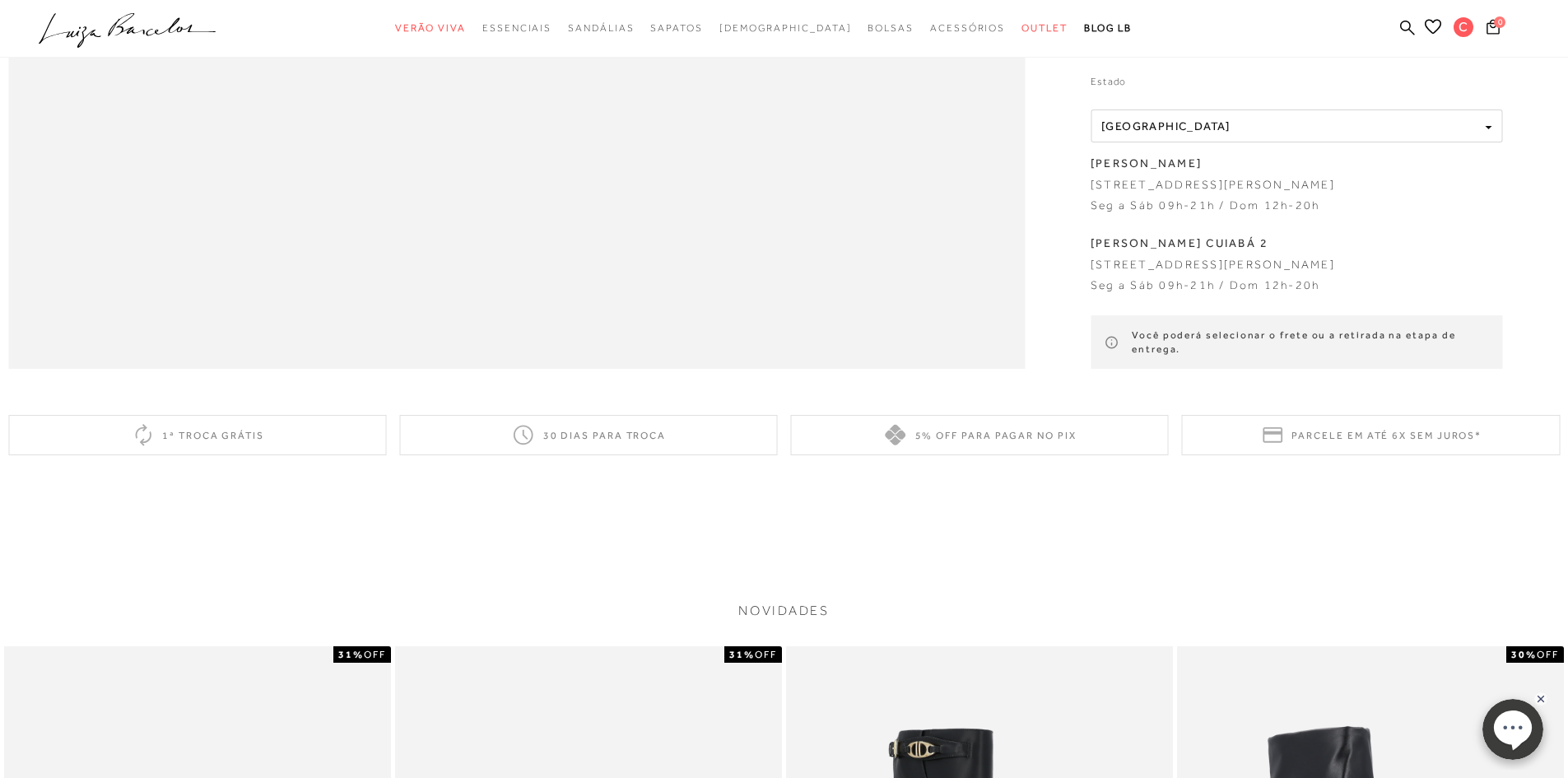
scroll to position [2536, 0]
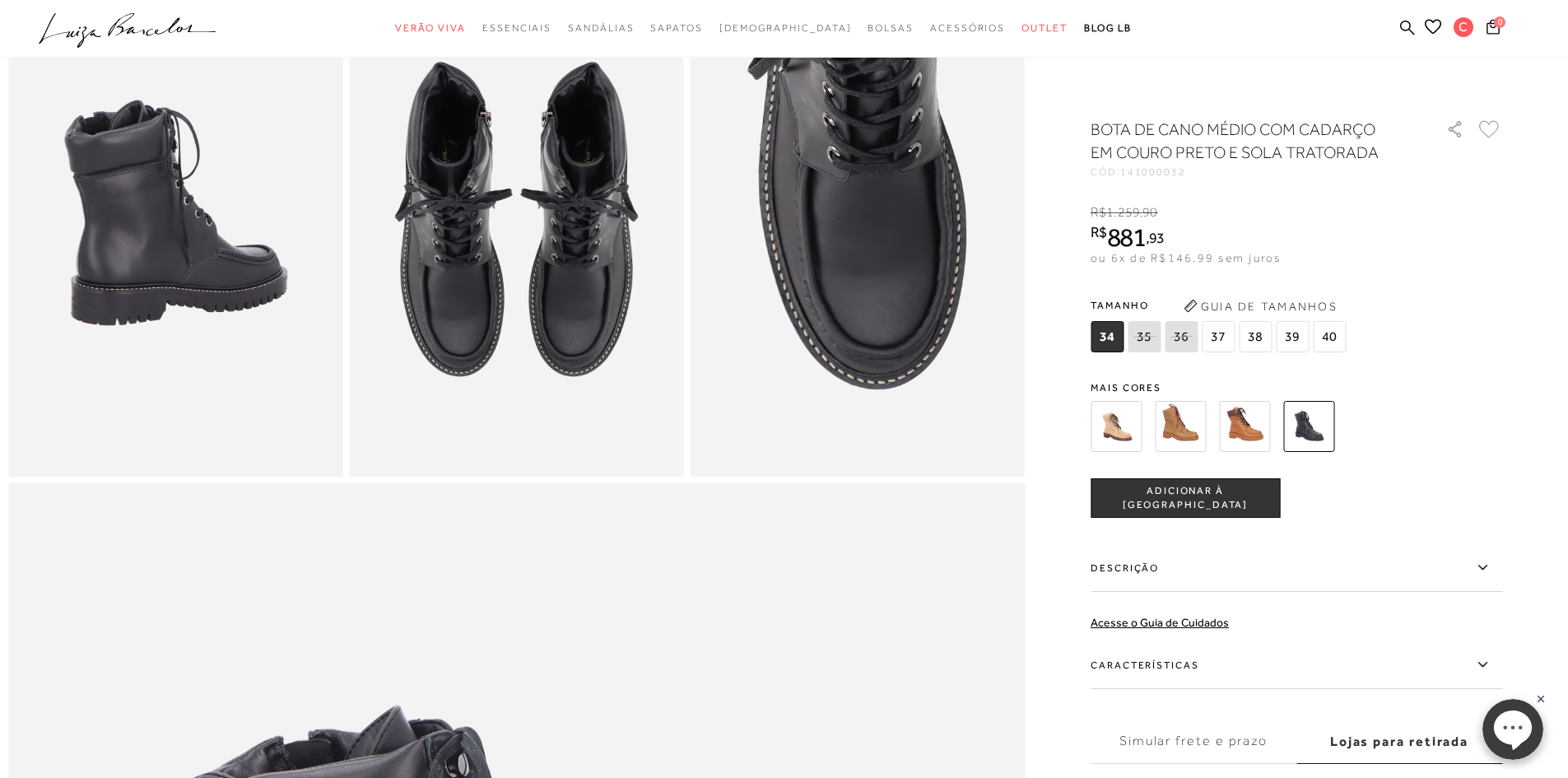
click at [1178, 436] on img at bounding box center [1180, 426] width 51 height 51
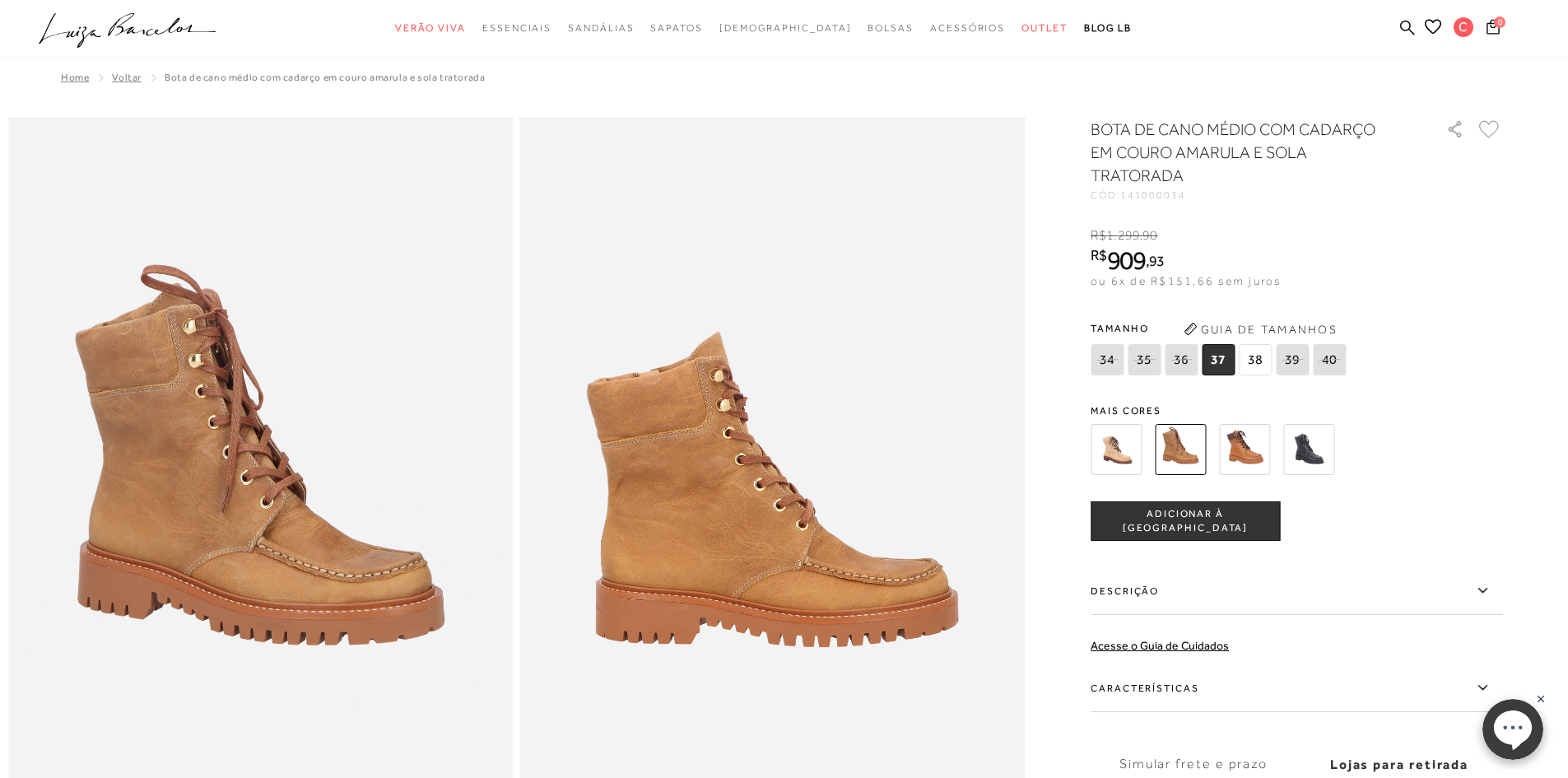
scroll to position [1, 0]
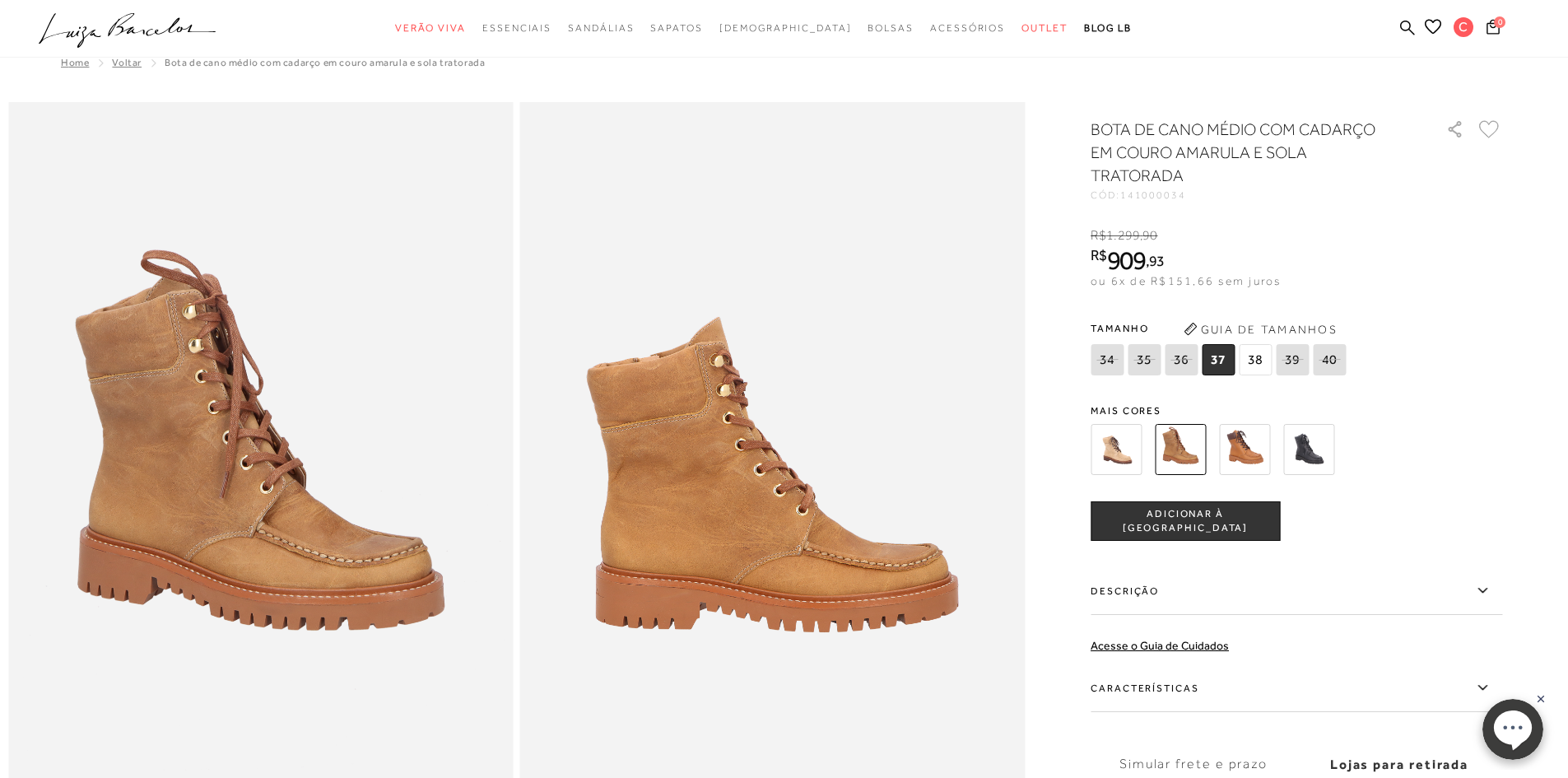
click at [1128, 446] on img at bounding box center [1116, 449] width 51 height 51
